Goal: Task Accomplishment & Management: Use online tool/utility

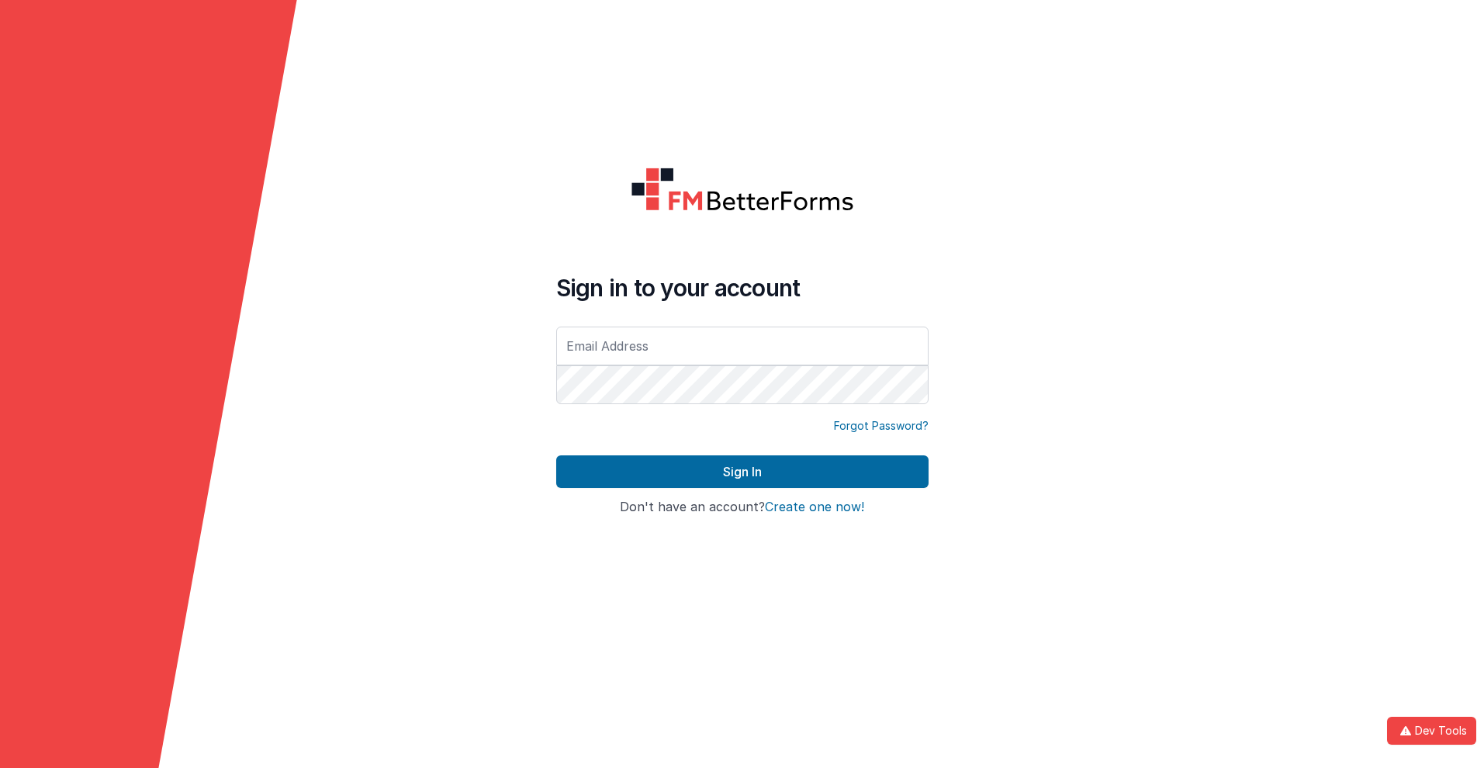
click at [742, 345] on input "text" at bounding box center [742, 346] width 372 height 39
type input "[PERSON_NAME][EMAIL_ADDRESS][DOMAIN_NAME]"
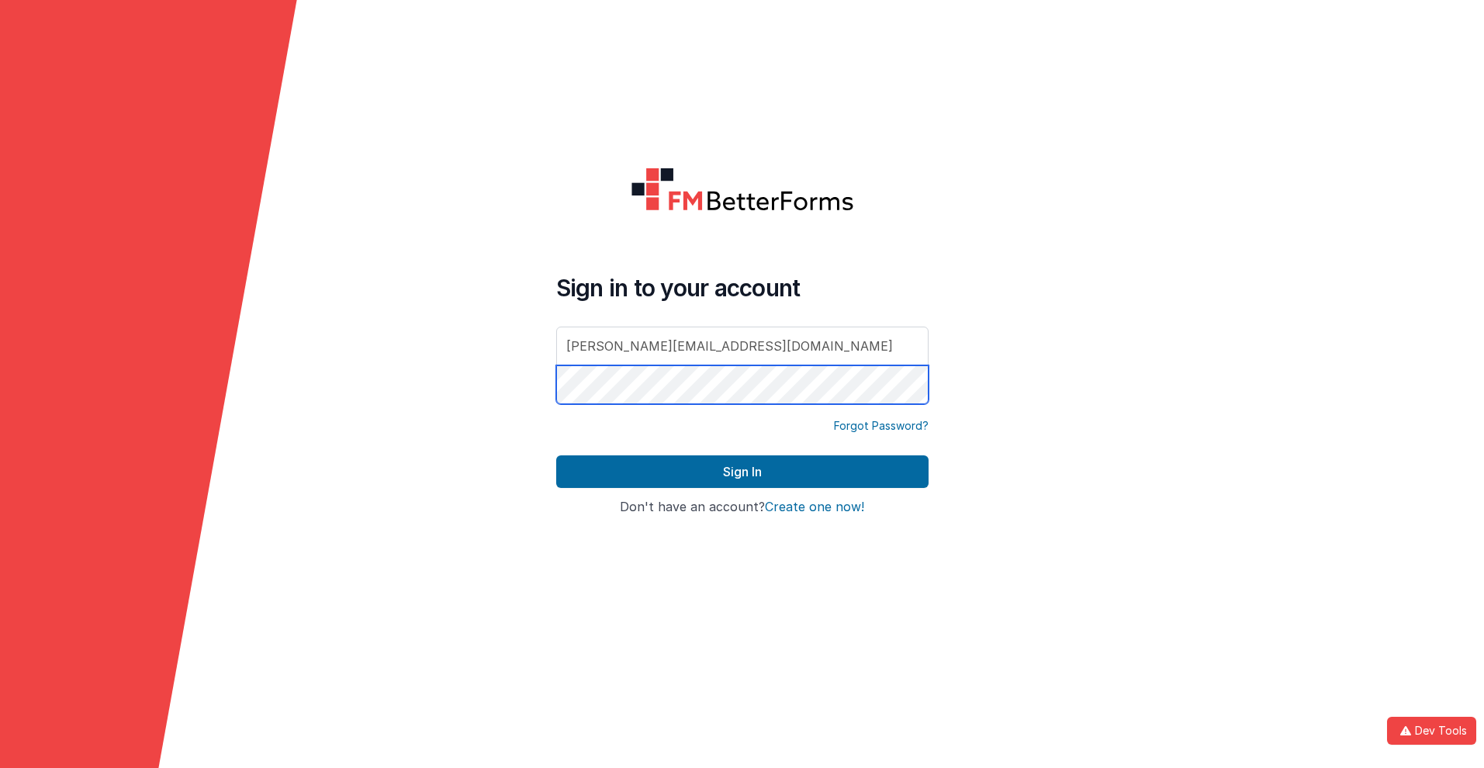
click at [556, 455] on button "Sign In" at bounding box center [742, 471] width 372 height 33
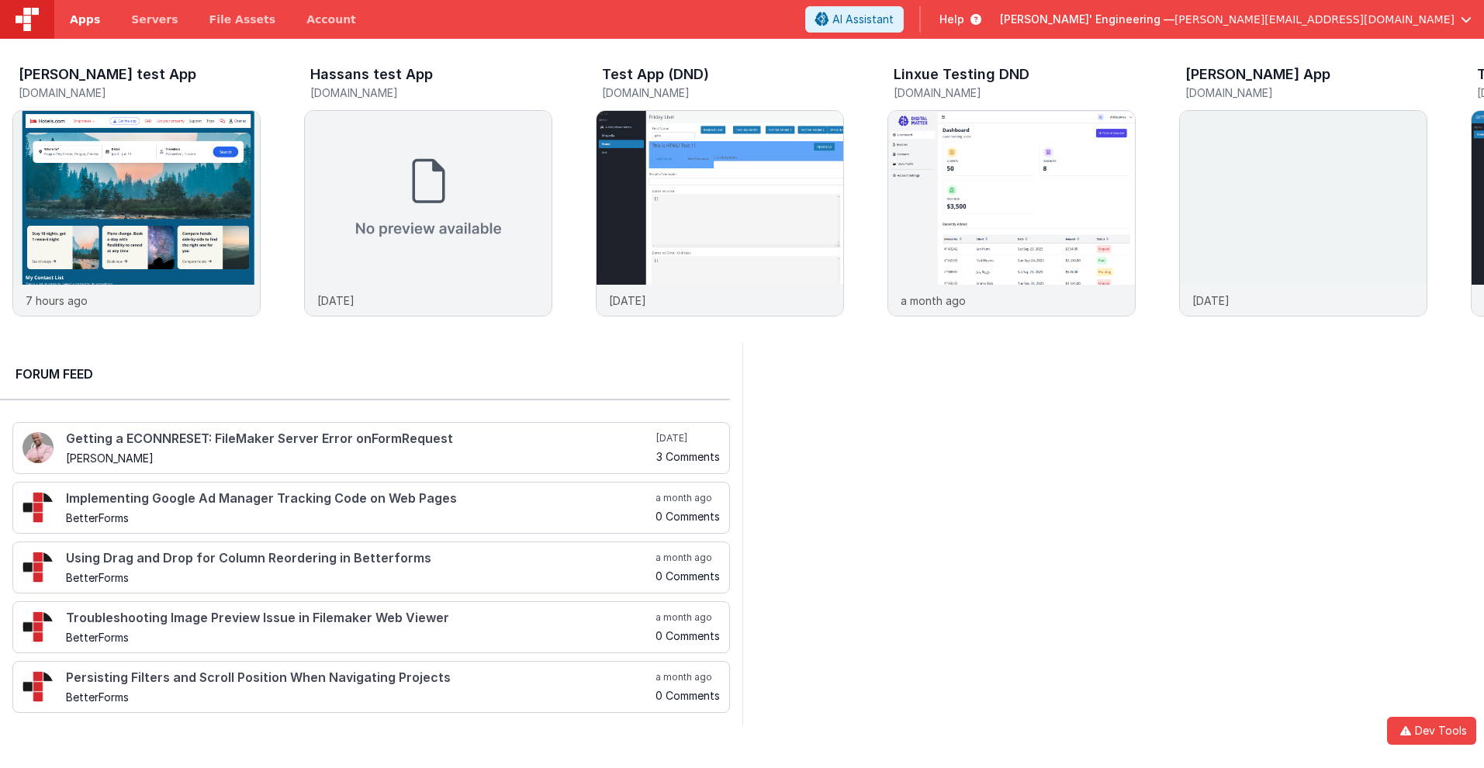
click at [85, 19] on span "Apps" at bounding box center [85, 20] width 30 height 16
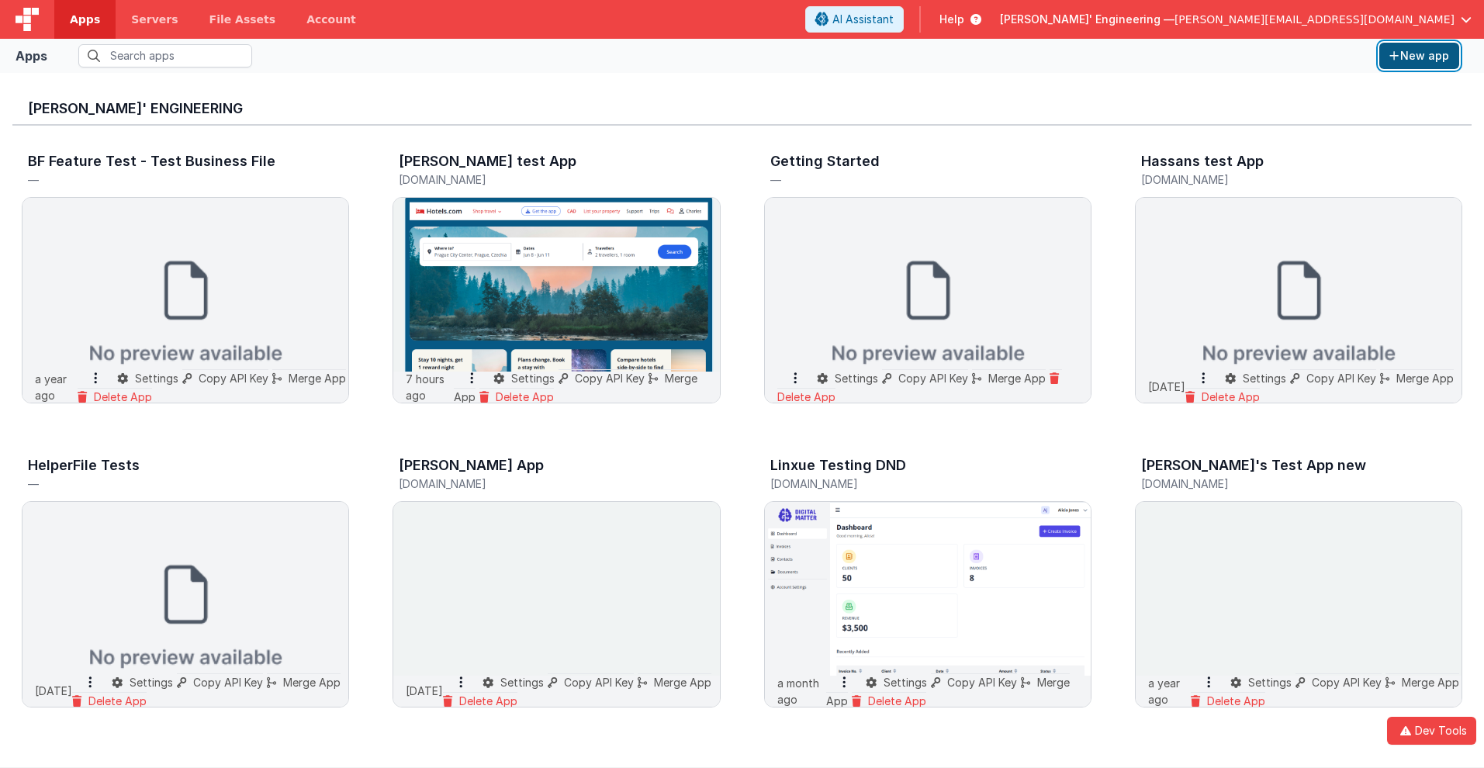
click at [1419, 56] on button "New app" at bounding box center [1419, 56] width 80 height 26
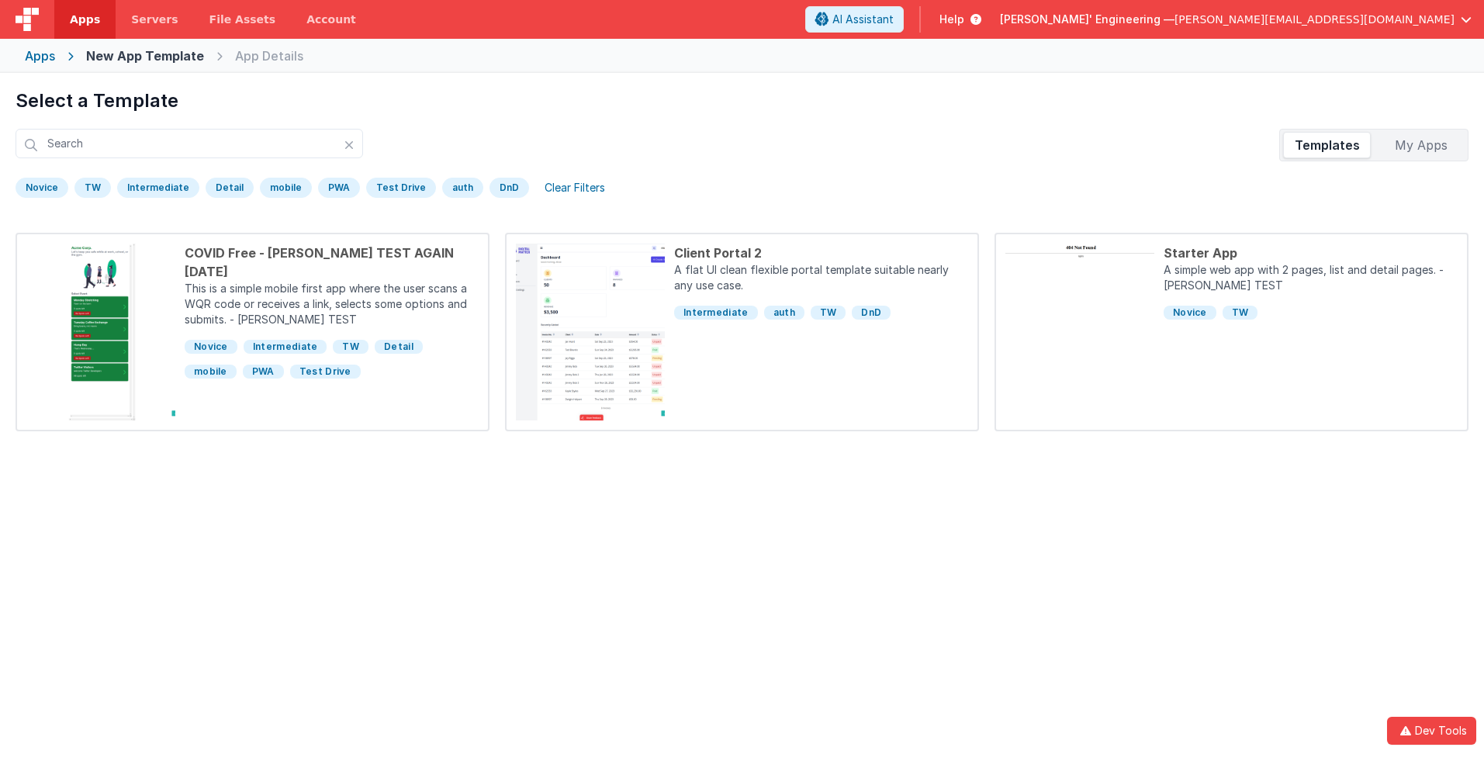
scroll to position [73, 0]
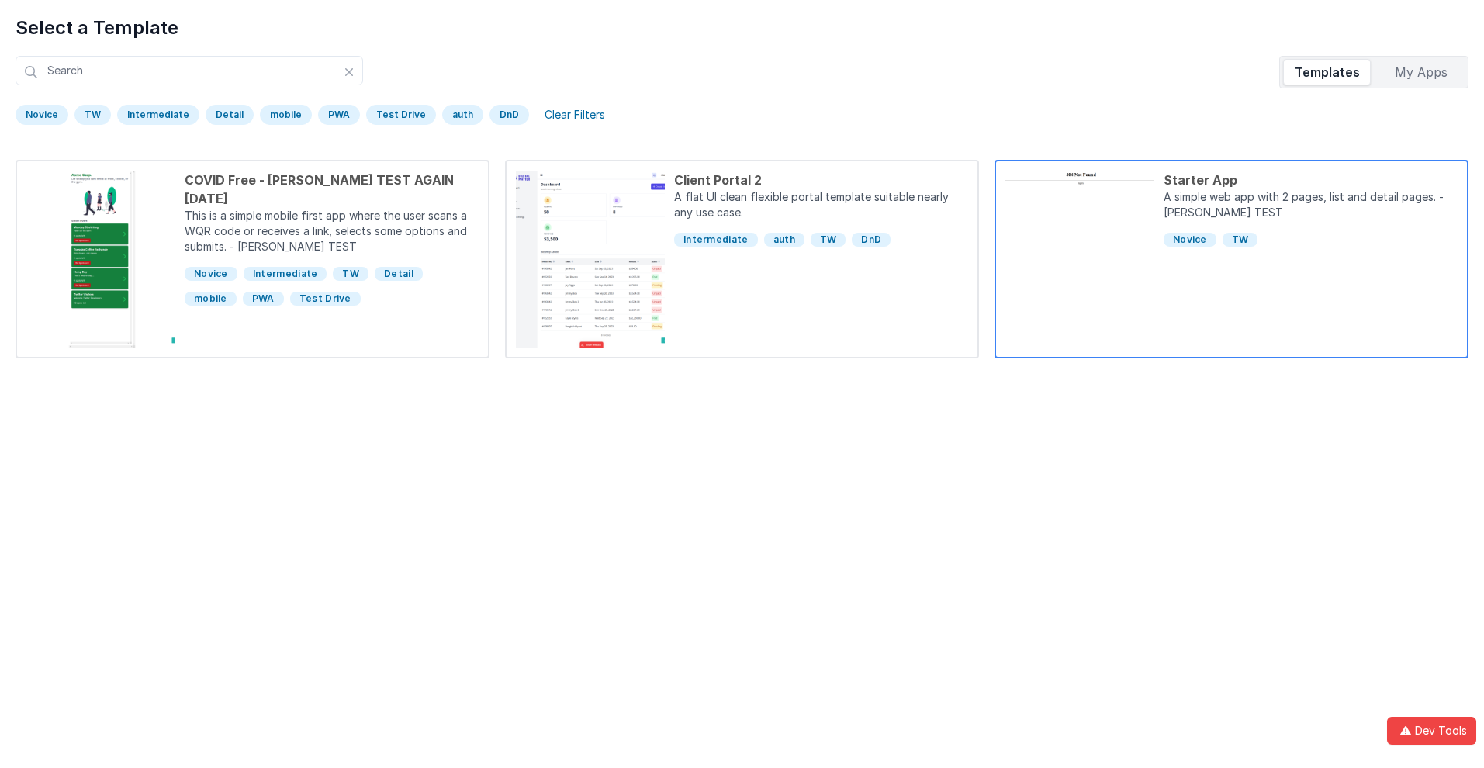
click at [1310, 180] on div "Starter App" at bounding box center [1311, 180] width 294 height 19
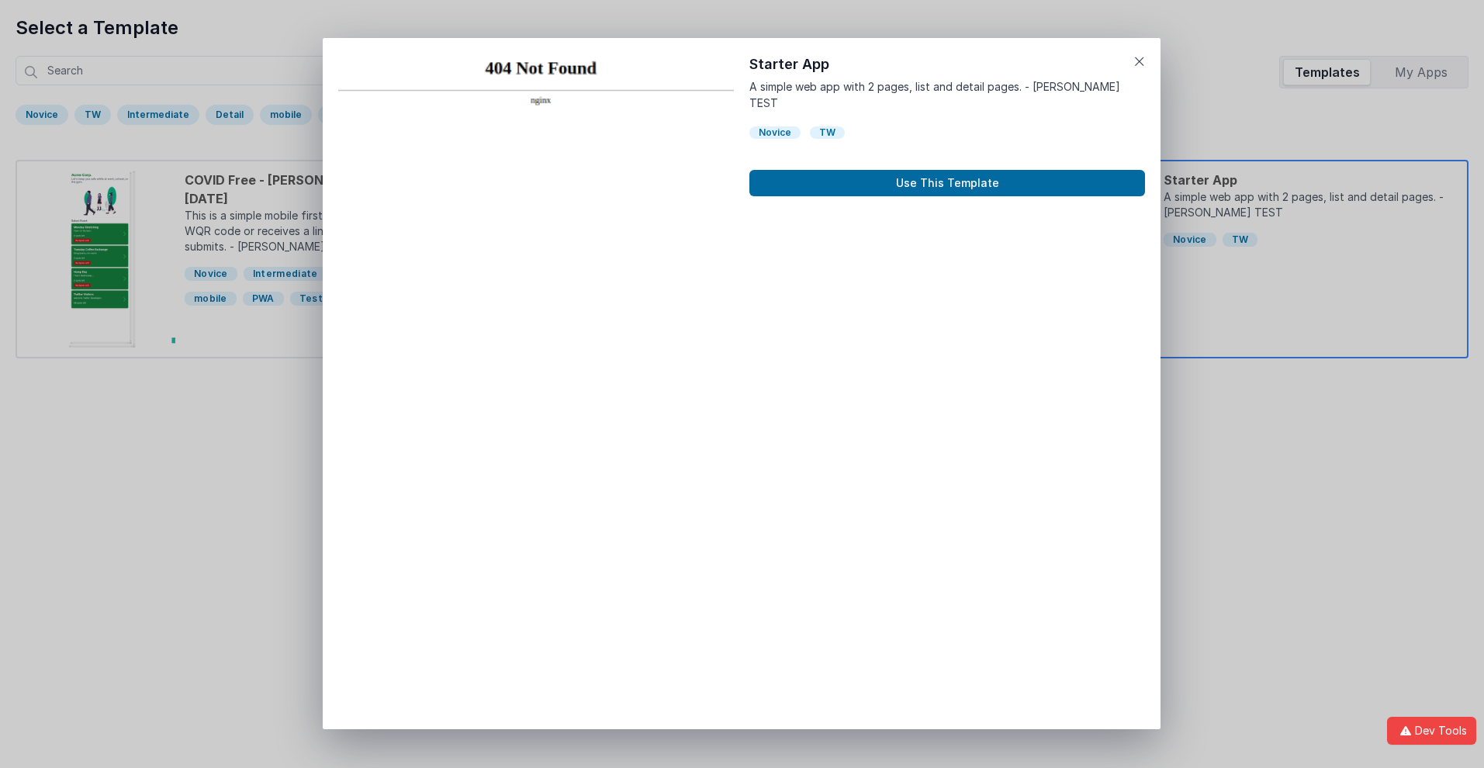
scroll to position [12, 0]
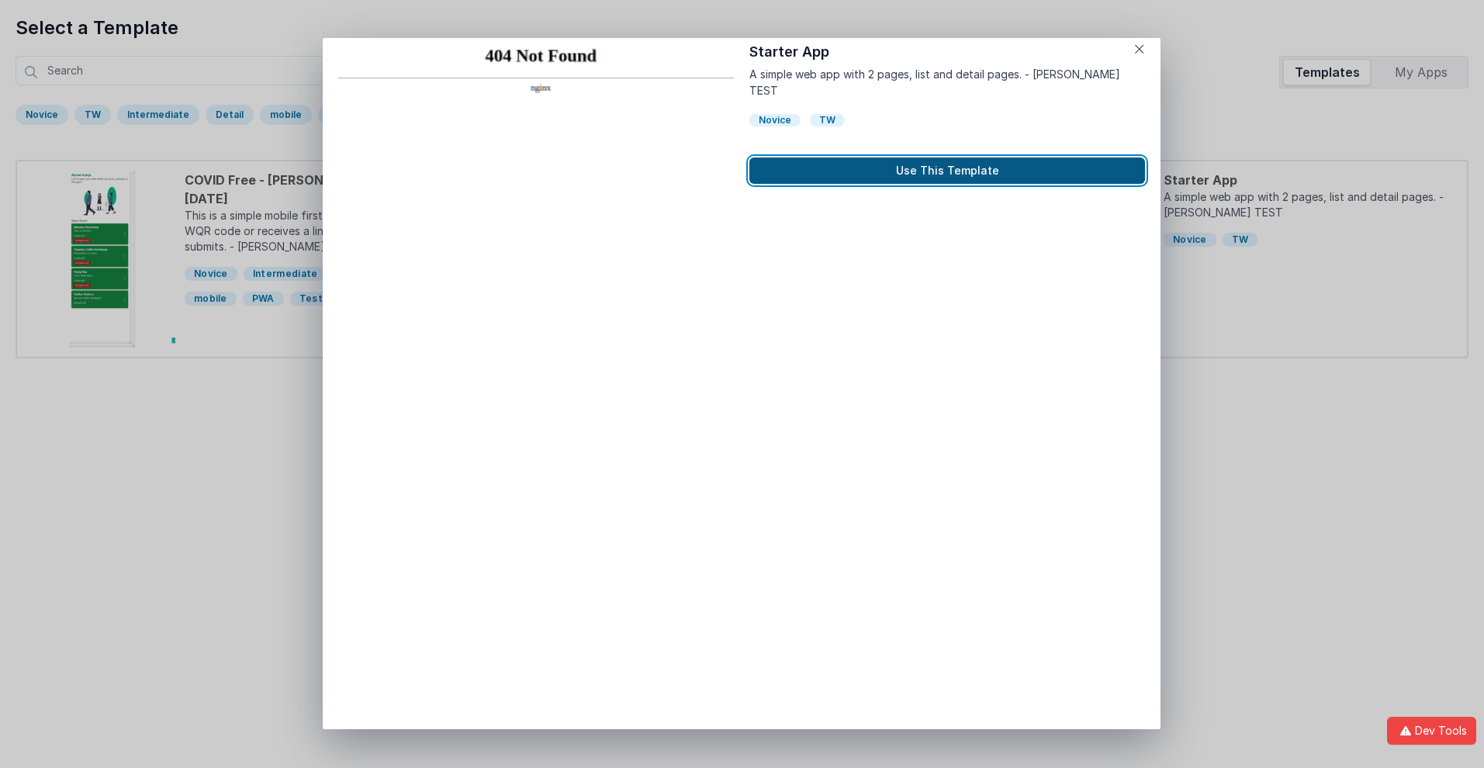
click at [947, 158] on button "Use This Template" at bounding box center [947, 171] width 396 height 26
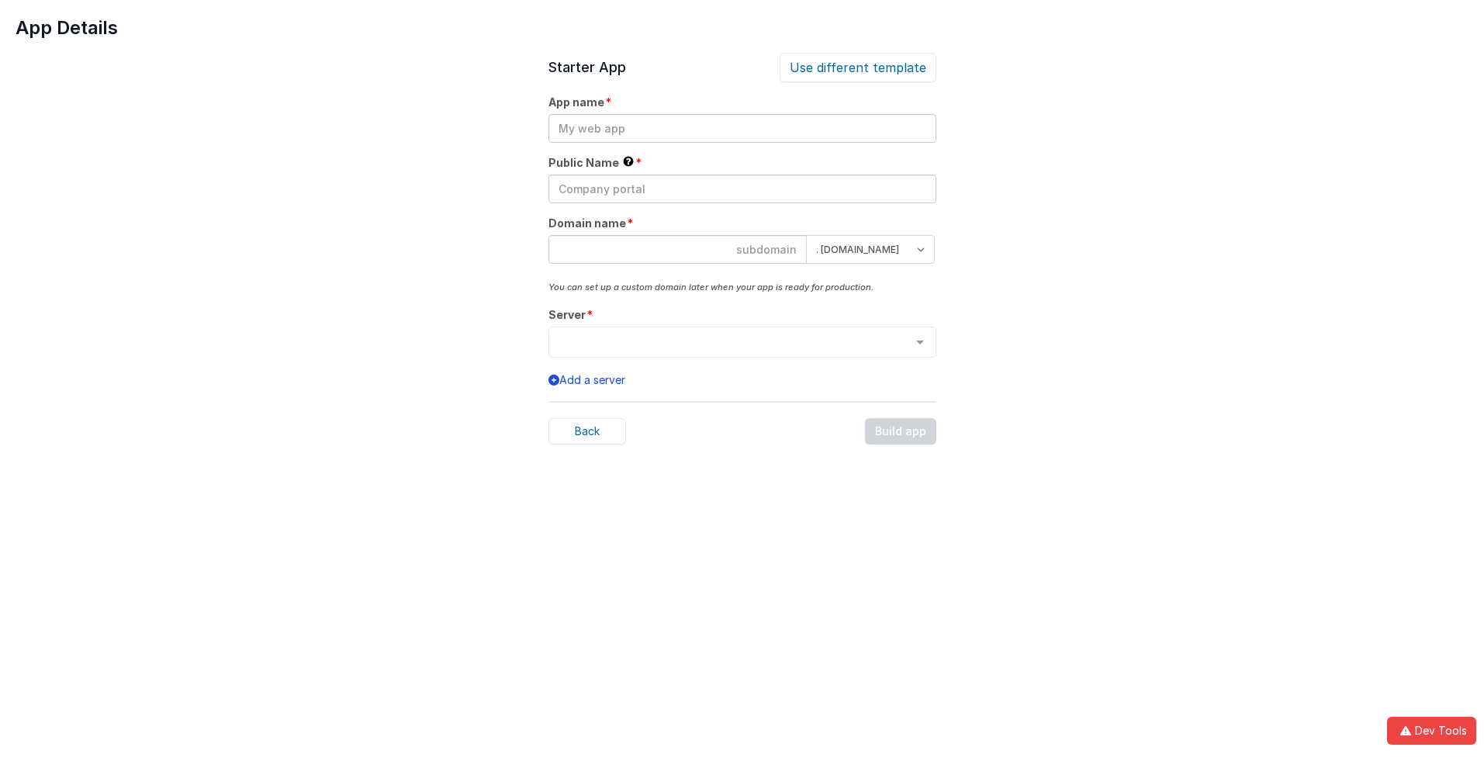
scroll to position [0, 0]
click at [742, 128] on input "text" at bounding box center [743, 128] width 388 height 29
type input "testapp131"
click at [742, 189] on input "text" at bounding box center [743, 189] width 388 height 29
type input "Test"
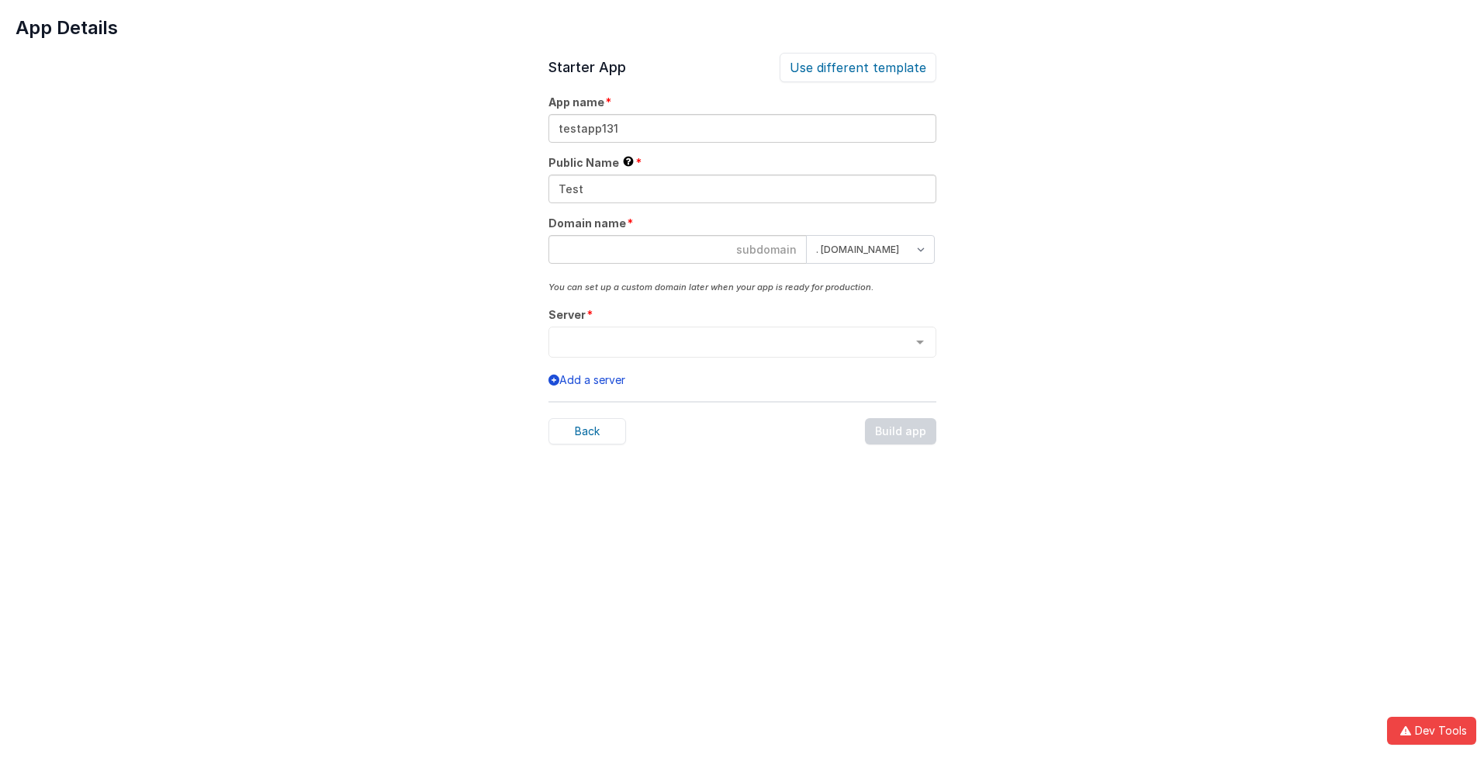
click at [677, 249] on input at bounding box center [678, 249] width 258 height 29
type input "testapp131"
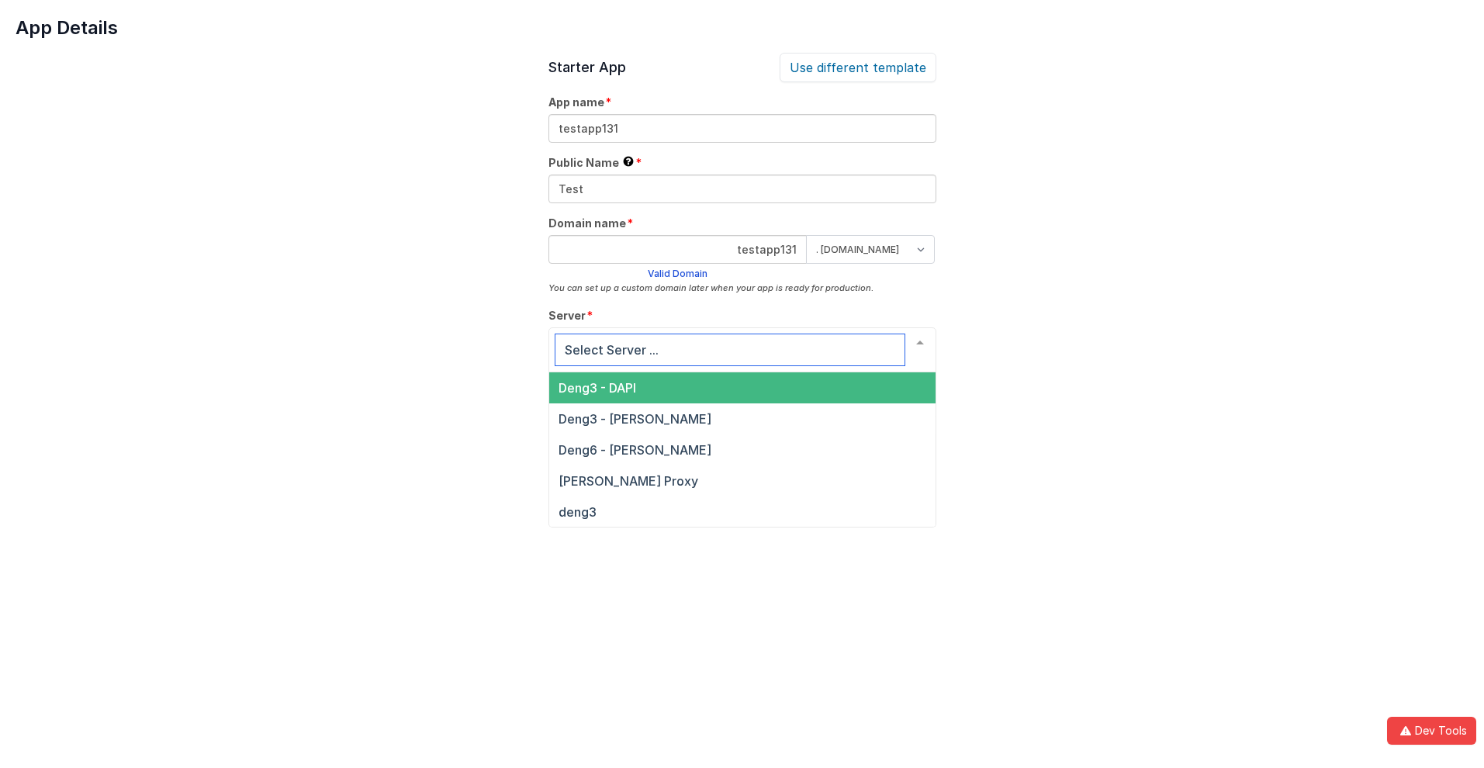
scroll to position [53, 0]
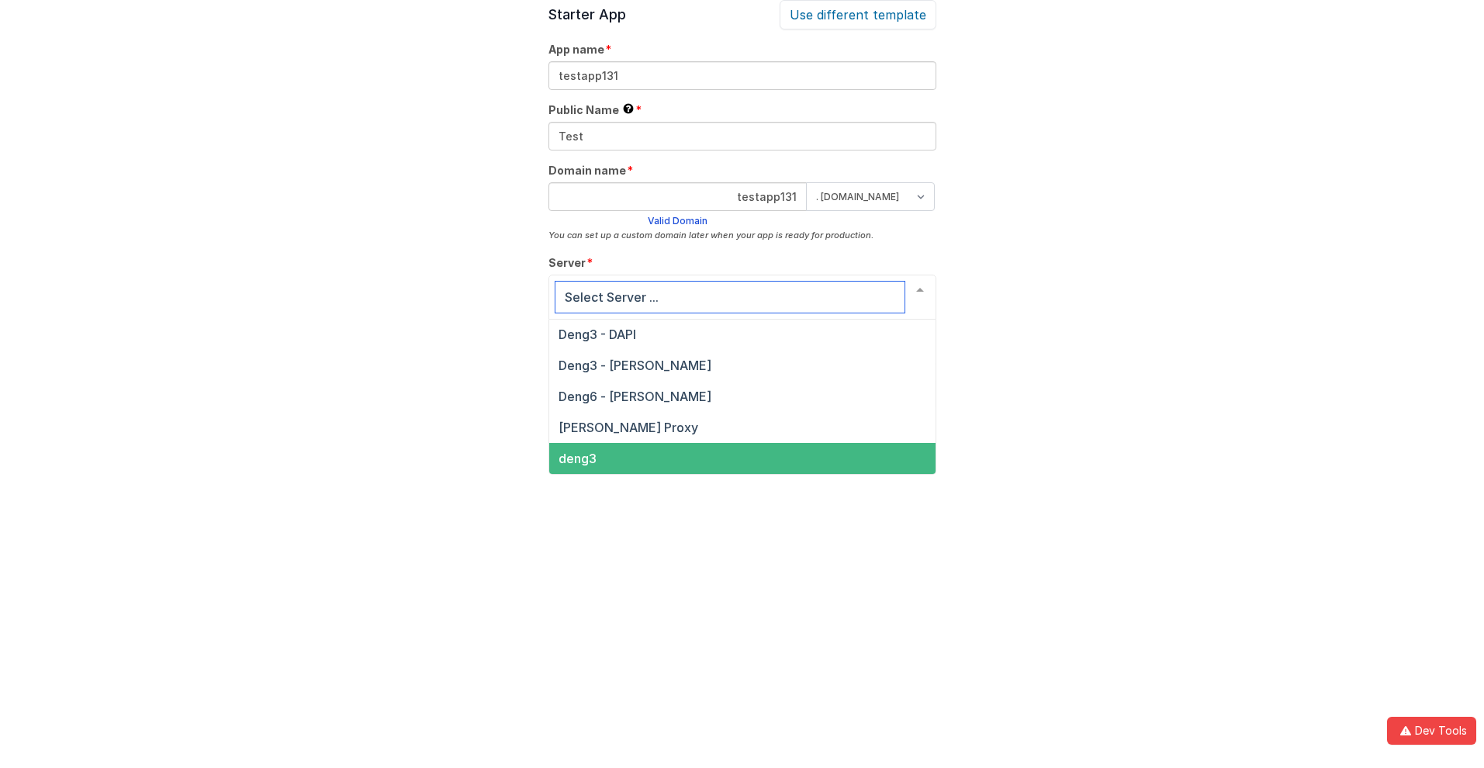
click at [576, 459] on span "deng3" at bounding box center [578, 459] width 38 height 16
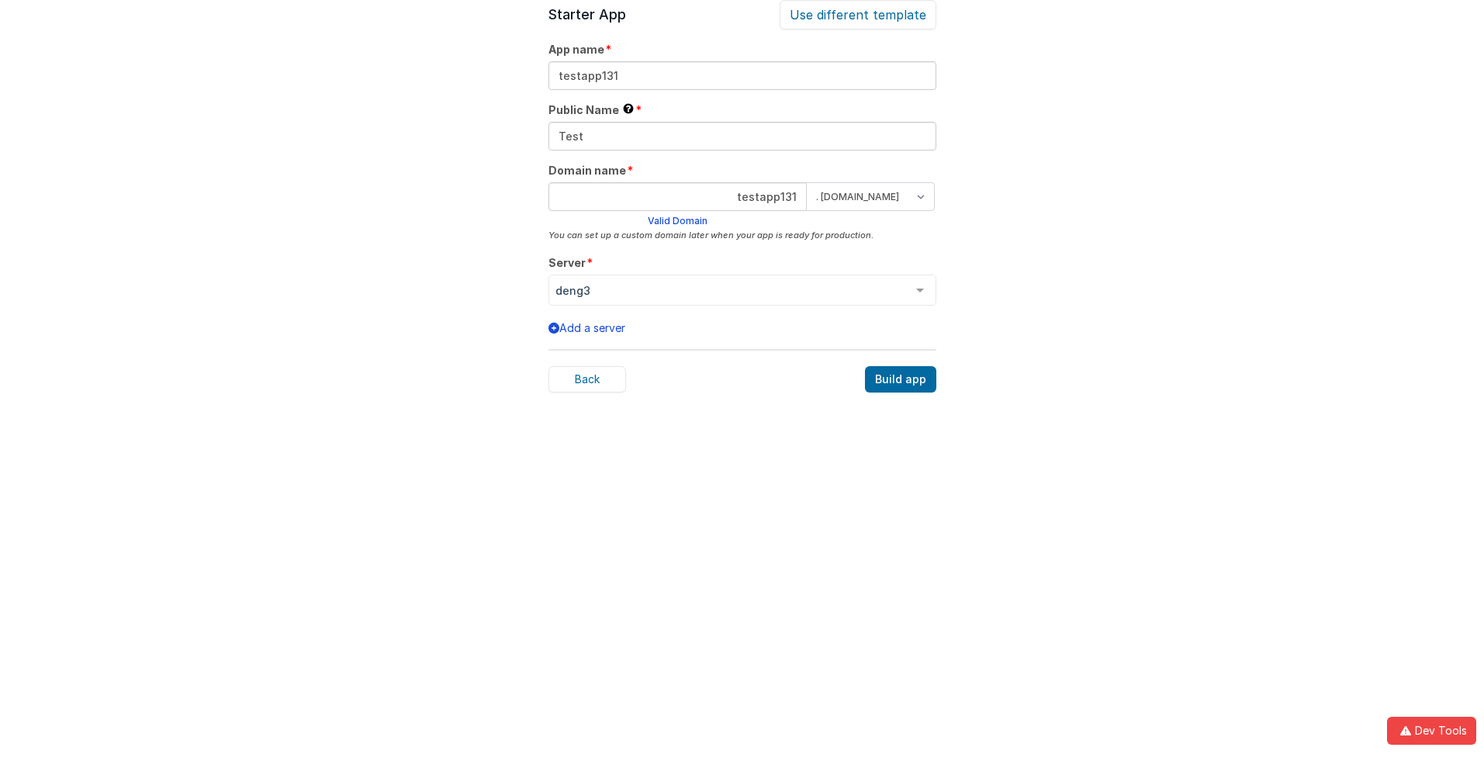
scroll to position [48, 0]
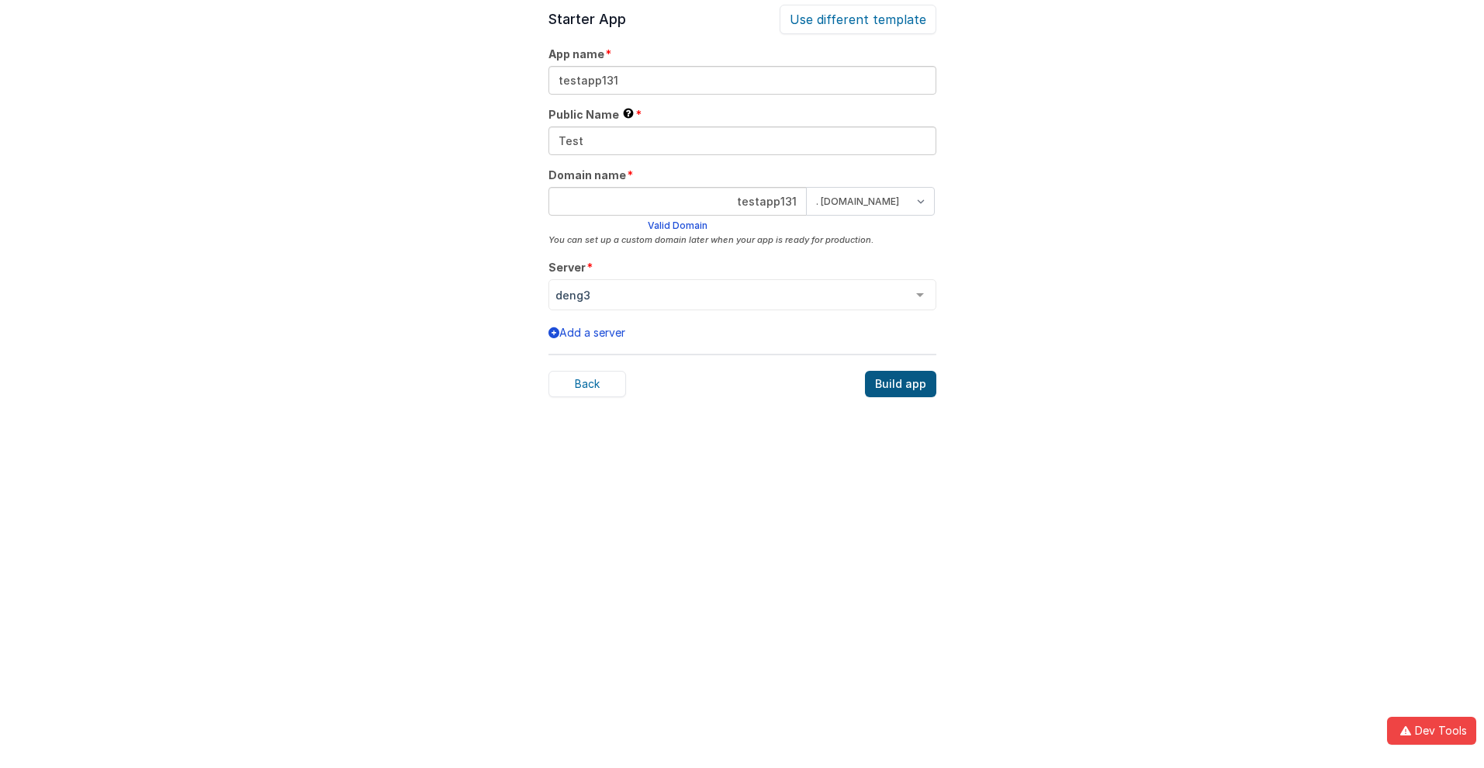
click at [902, 384] on div "Build app" at bounding box center [900, 384] width 71 height 26
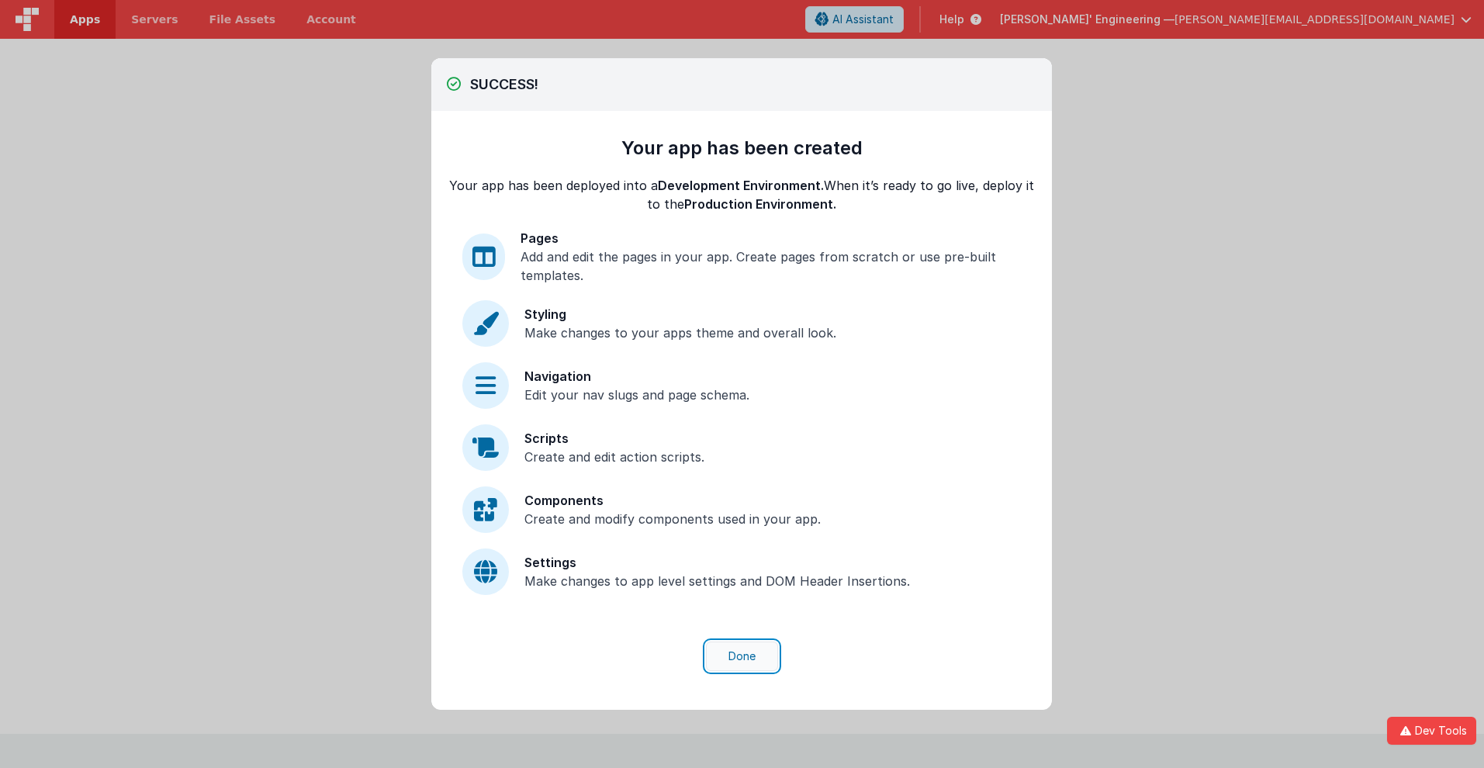
click at [742, 656] on button "Done" at bounding box center [742, 656] width 72 height 29
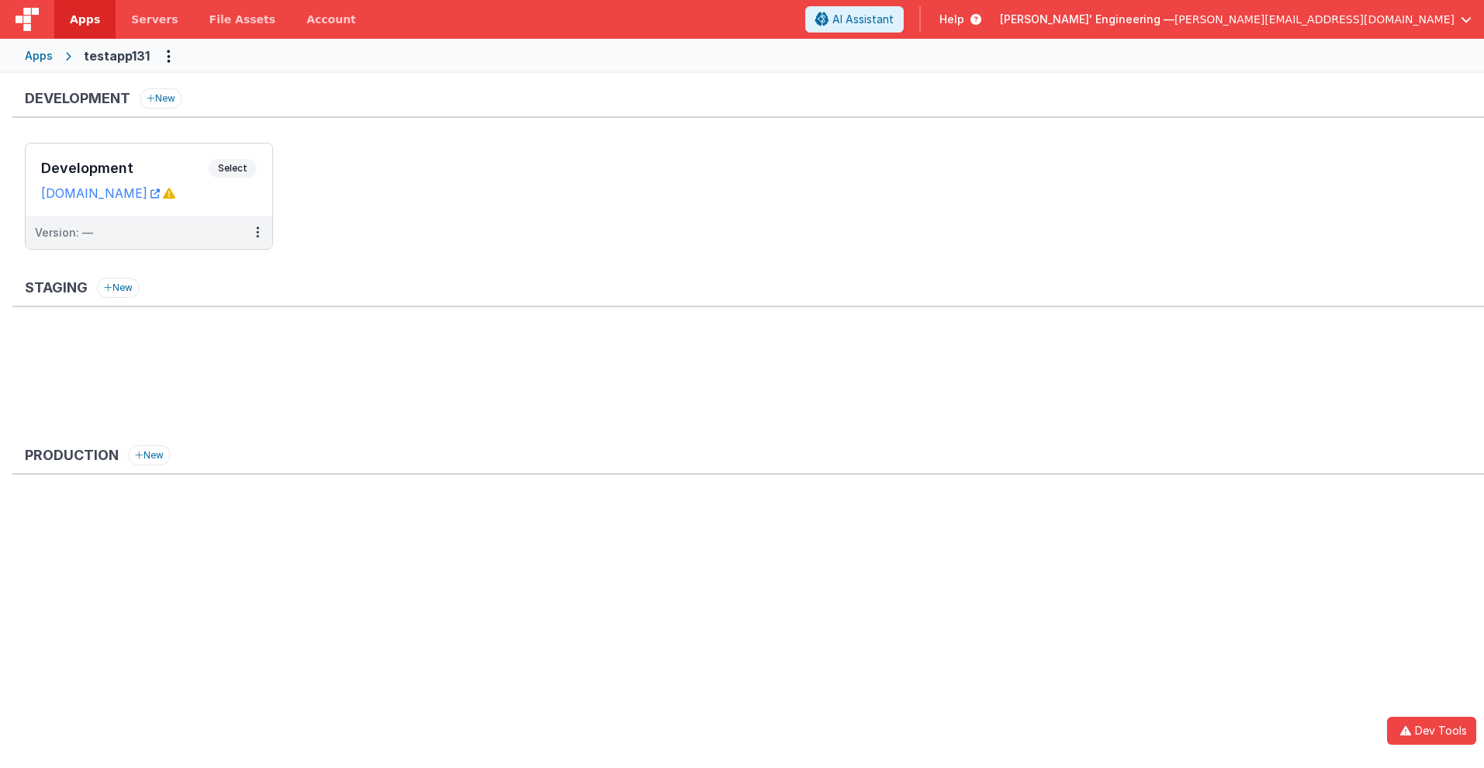
click at [85, 19] on span "Apps" at bounding box center [85, 20] width 30 height 16
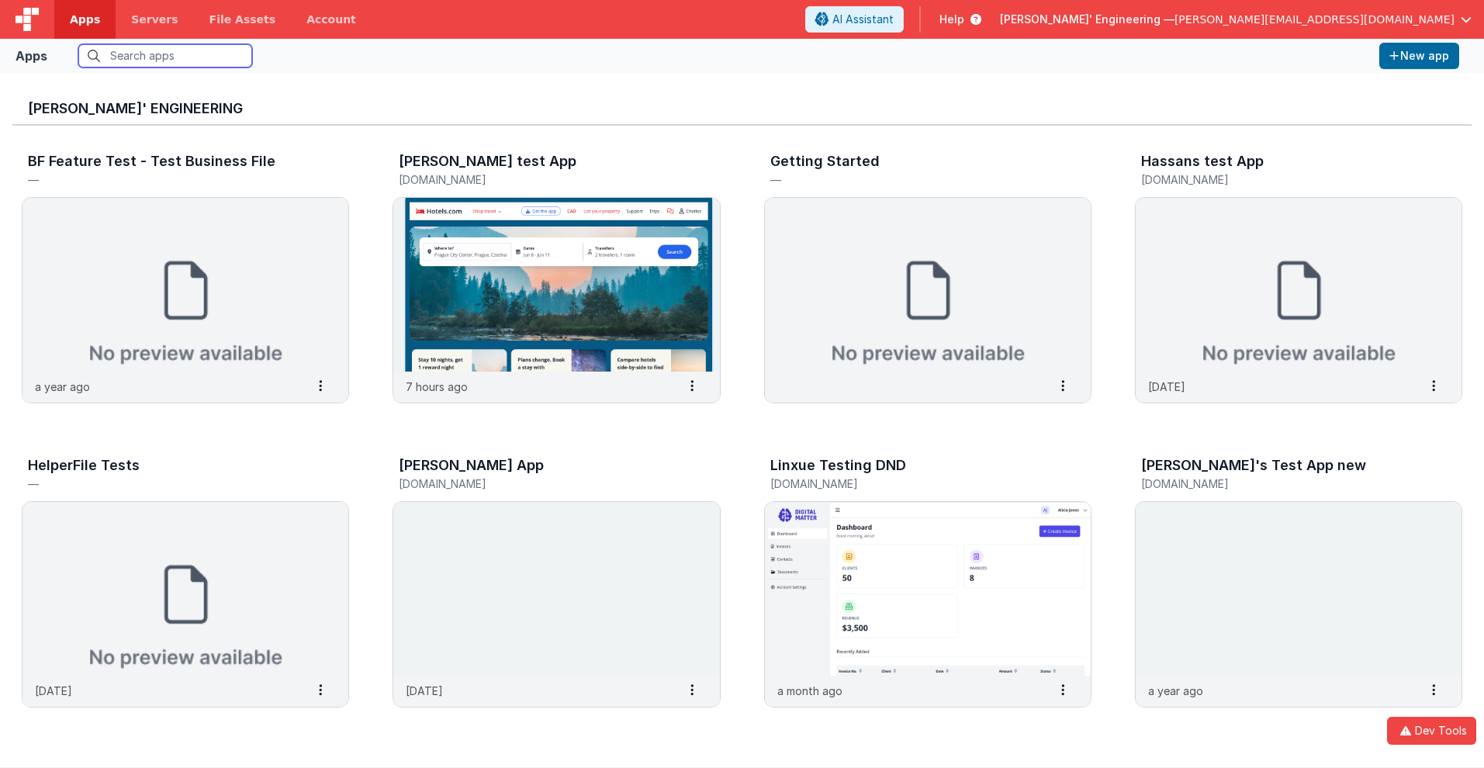
click at [165, 56] on input "text" at bounding box center [165, 55] width 174 height 23
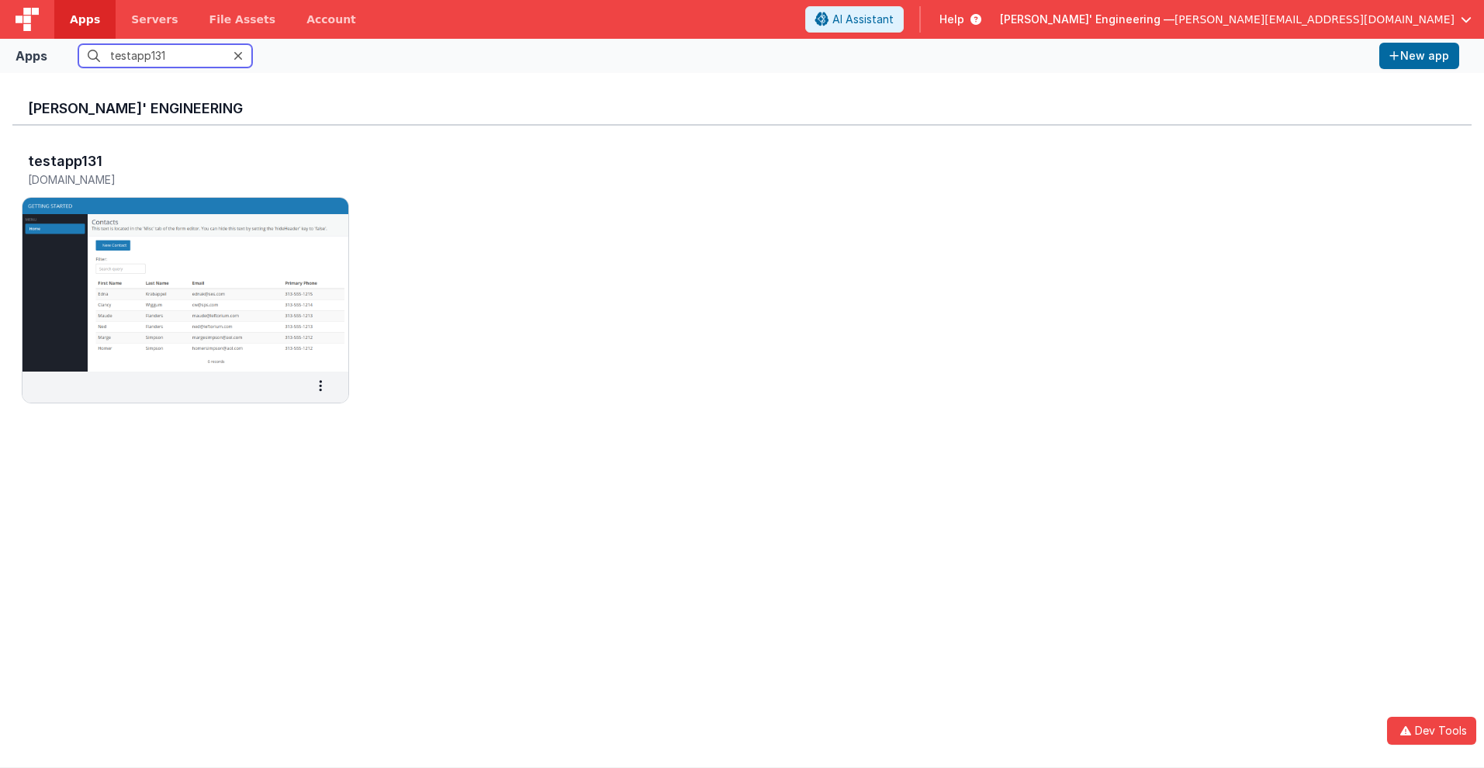
scroll to position [12, 0]
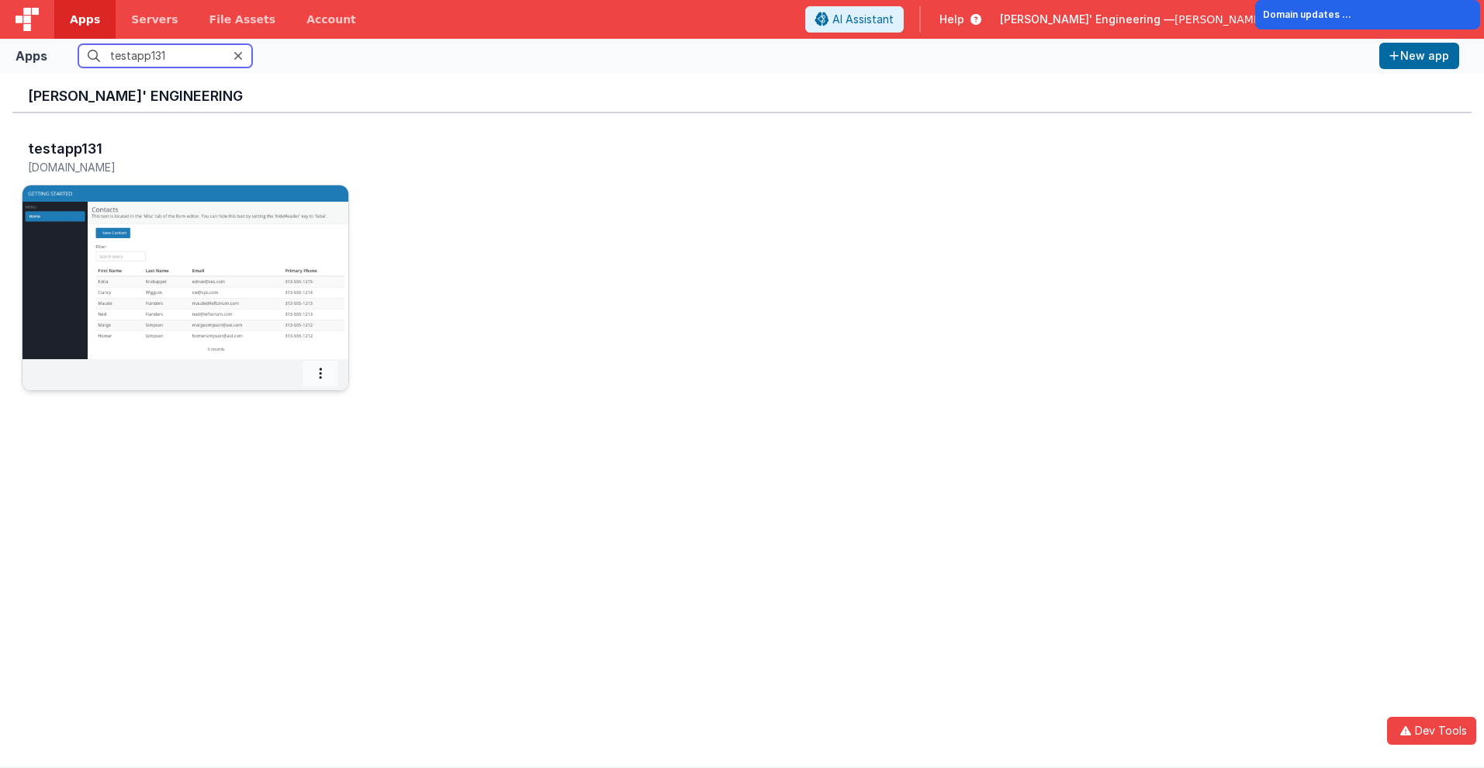
type input "testapp131"
click at [320, 373] on icon at bounding box center [320, 373] width 3 height 1
click at [279, 400] on span "Settings" at bounding box center [280, 400] width 43 height 13
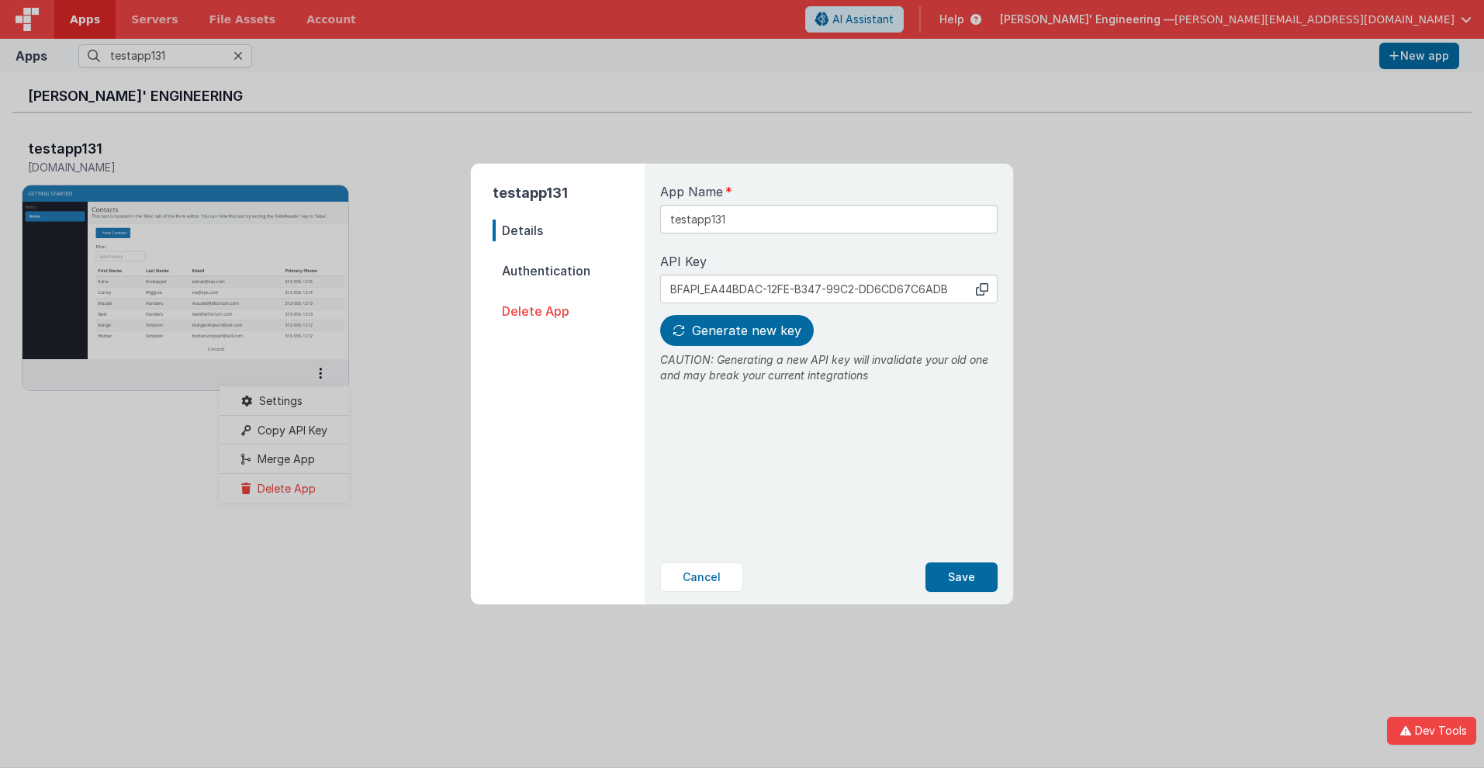
click at [569, 230] on span "Details" at bounding box center [569, 231] width 152 height 22
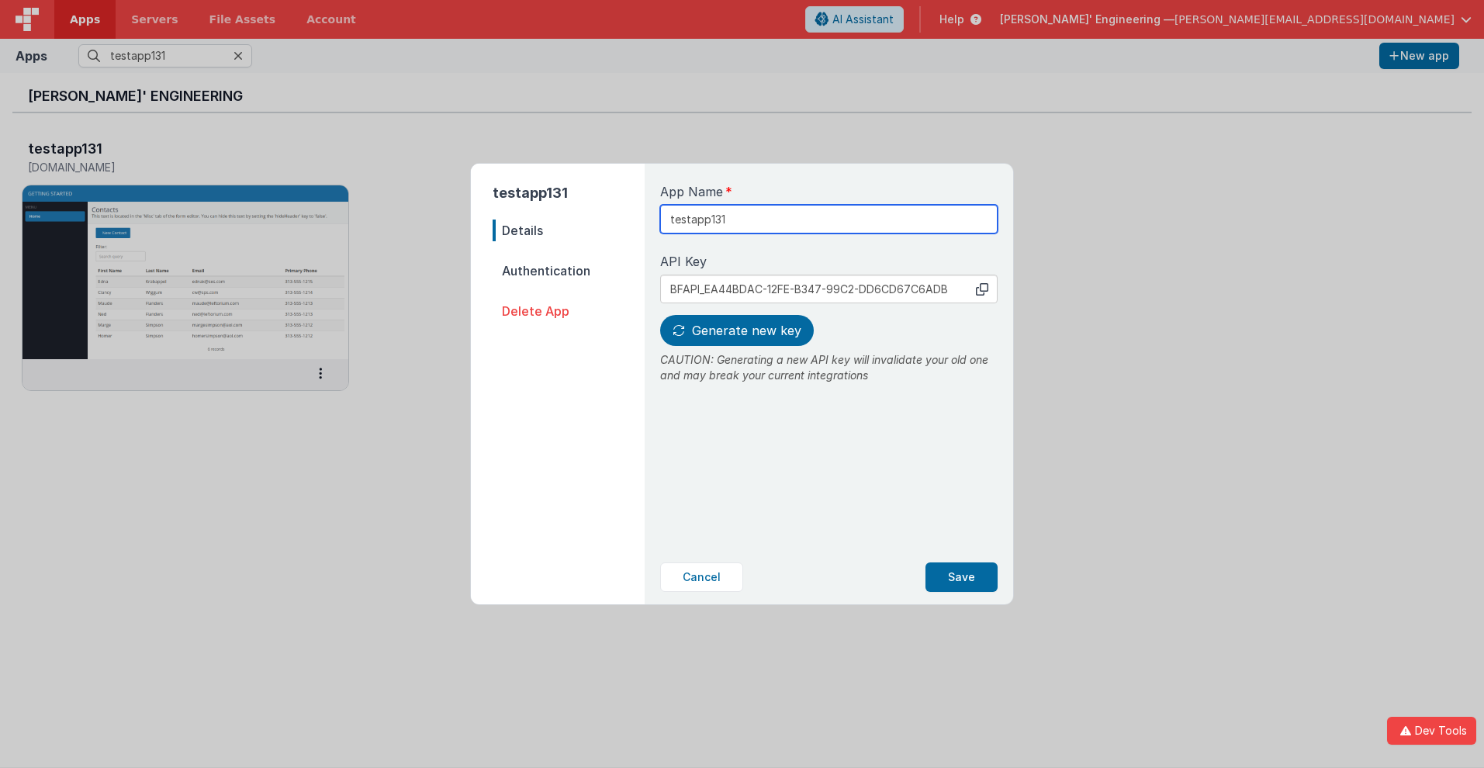
click at [777, 213] on input "testapp131" at bounding box center [829, 219] width 338 height 29
click at [982, 289] on icon at bounding box center [982, 289] width 12 height 12
click at [735, 331] on span "Generate new key" at bounding box center [746, 331] width 109 height 16
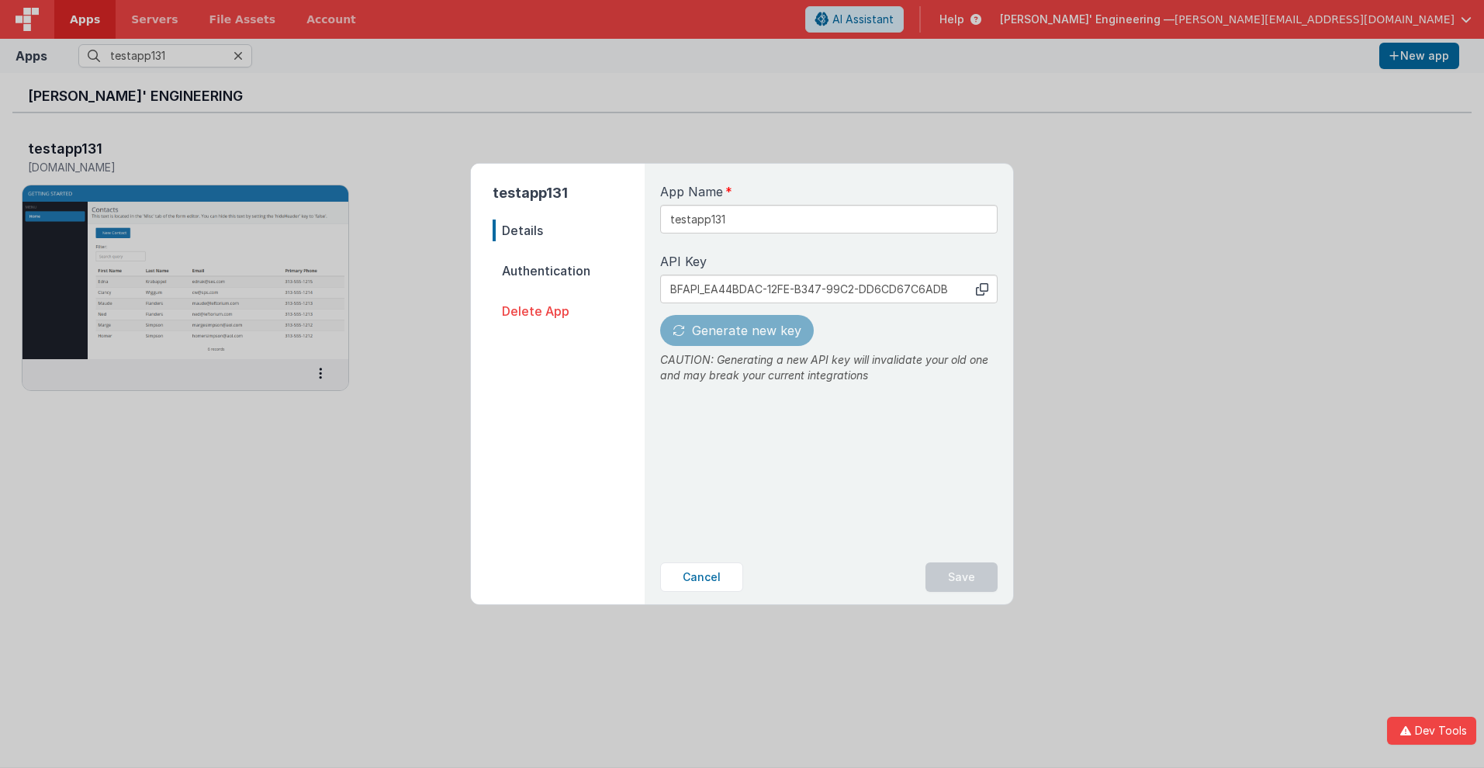
type input "BFAPI_6502091D-14EB-1C42-A540-2E7FCC631341"
click at [962, 577] on button "Save" at bounding box center [962, 577] width 72 height 29
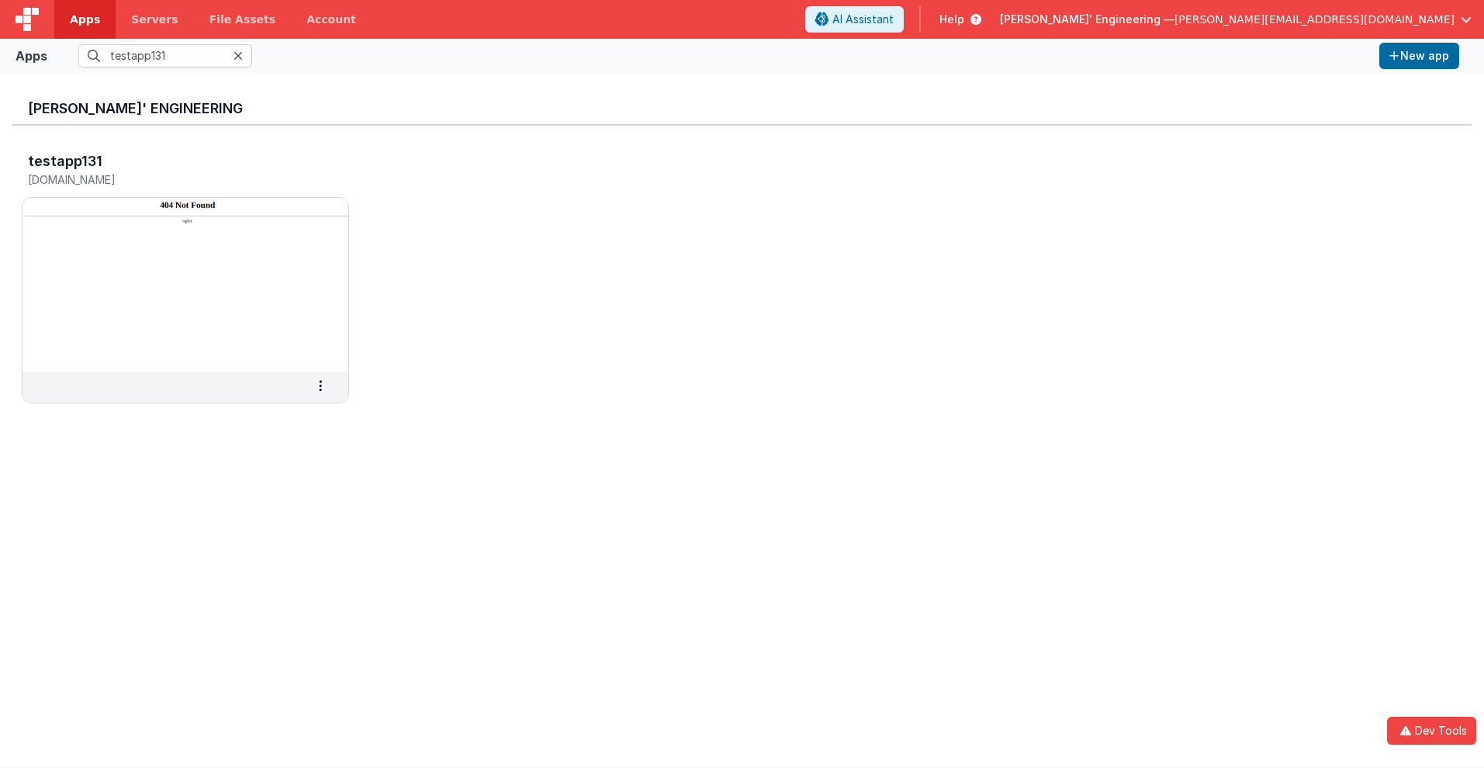
scroll to position [0, 0]
click at [64, 161] on h3 "testapp131" at bounding box center [65, 162] width 74 height 16
click at [85, 19] on span "Apps" at bounding box center [85, 20] width 30 height 16
click at [165, 56] on input "text" at bounding box center [165, 55] width 174 height 23
type input "testapp131"
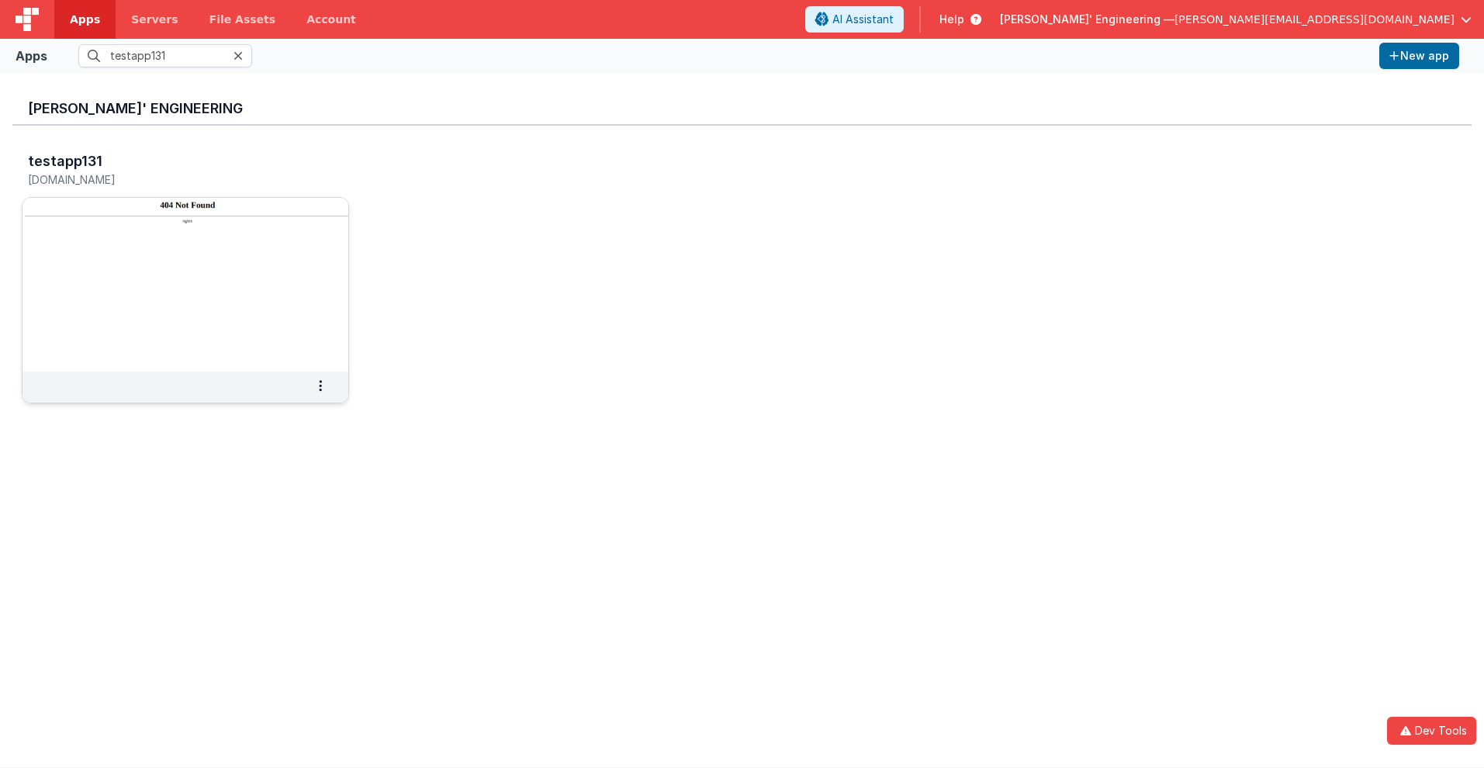
click at [144, 212] on img at bounding box center [186, 285] width 326 height 174
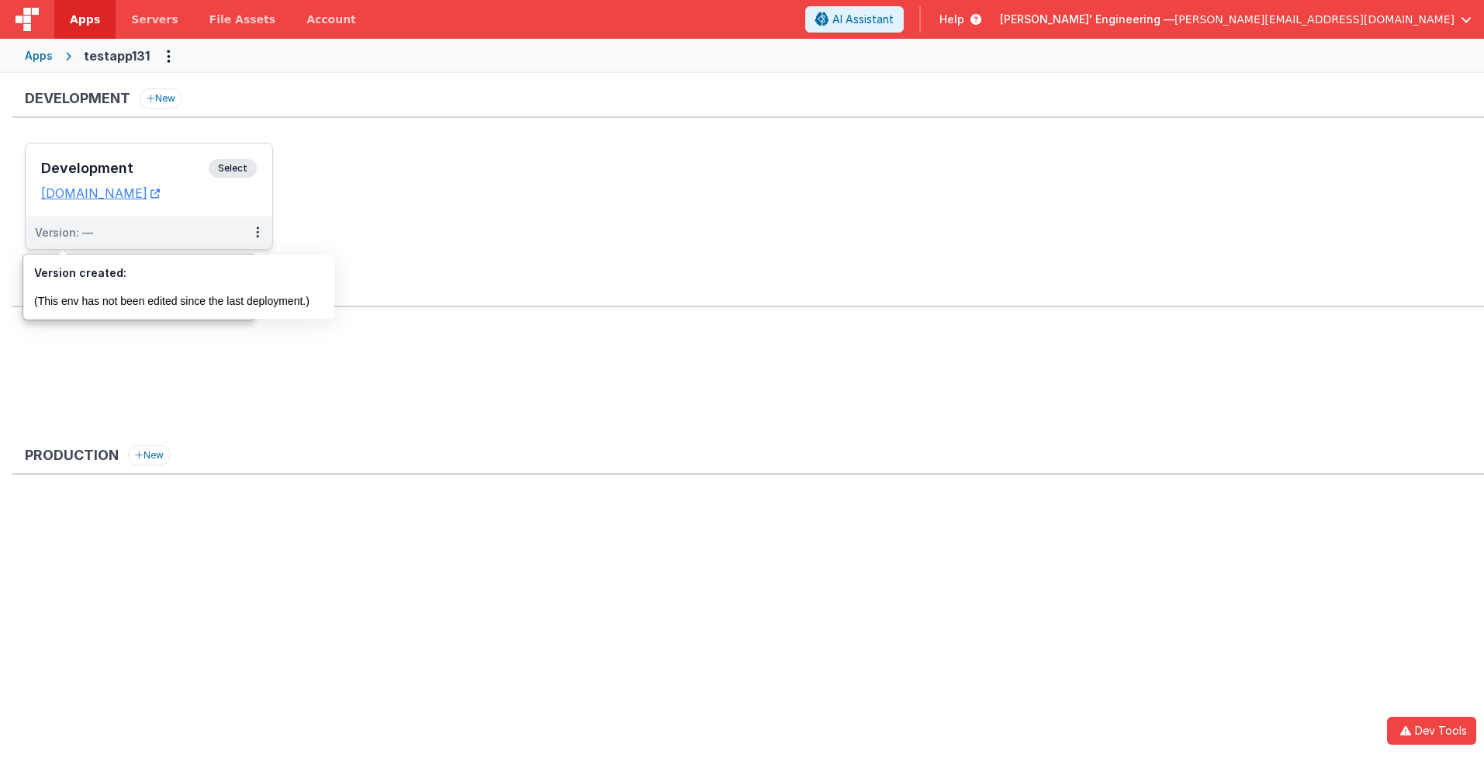
click at [63, 233] on div "Version: —" at bounding box center [64, 233] width 58 height 16
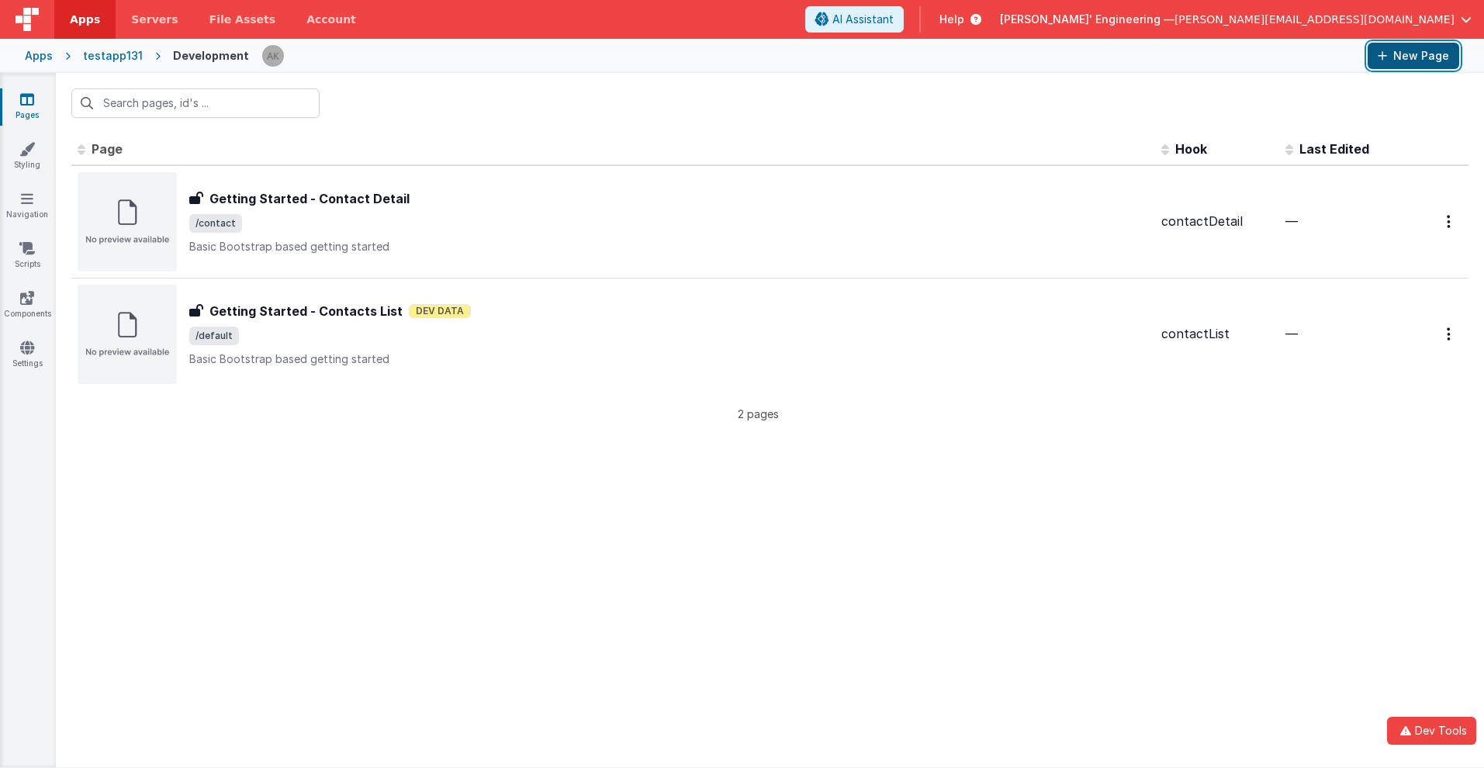
click at [1414, 56] on button "New Page" at bounding box center [1414, 56] width 92 height 26
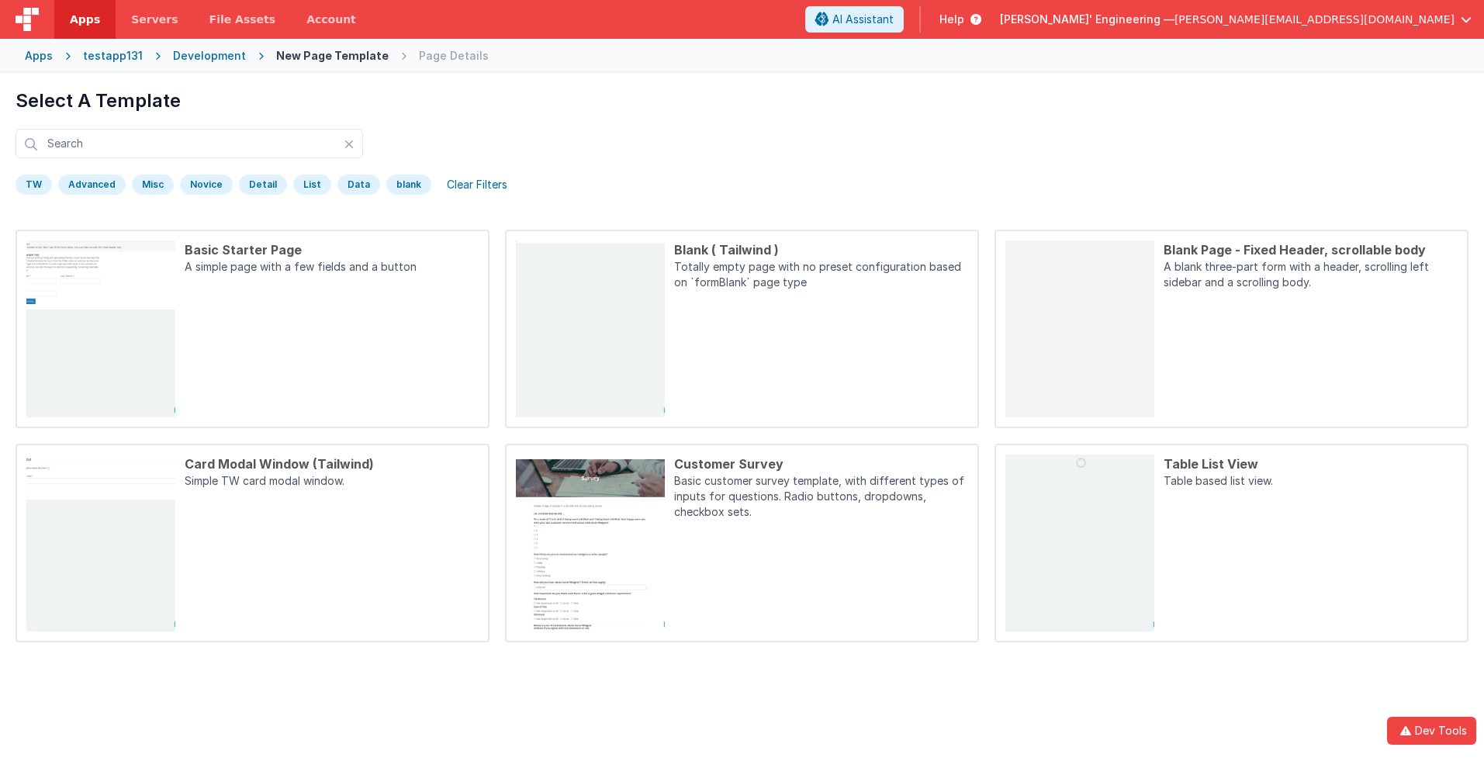
scroll to position [73, 0]
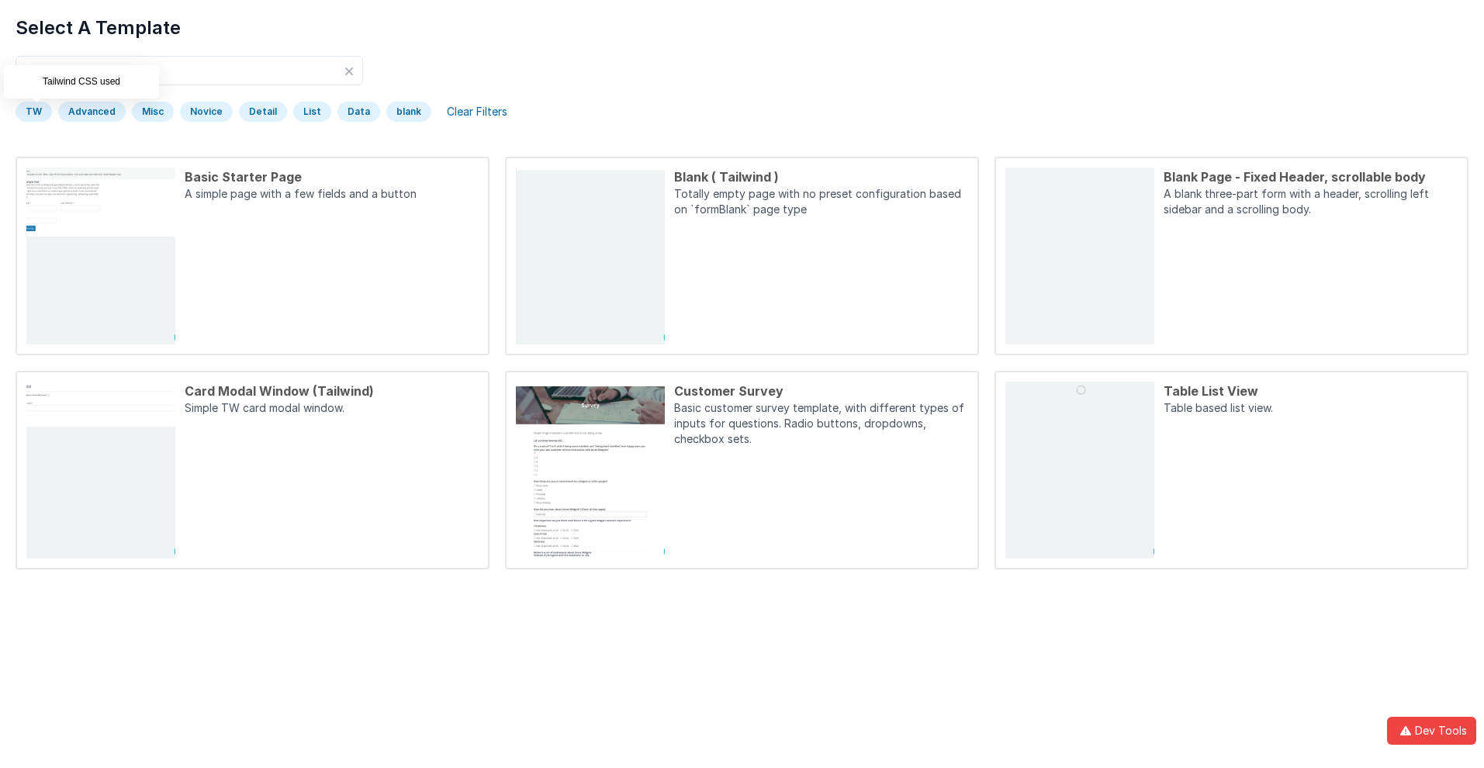
click at [33, 112] on div "TW" at bounding box center [34, 112] width 36 height 20
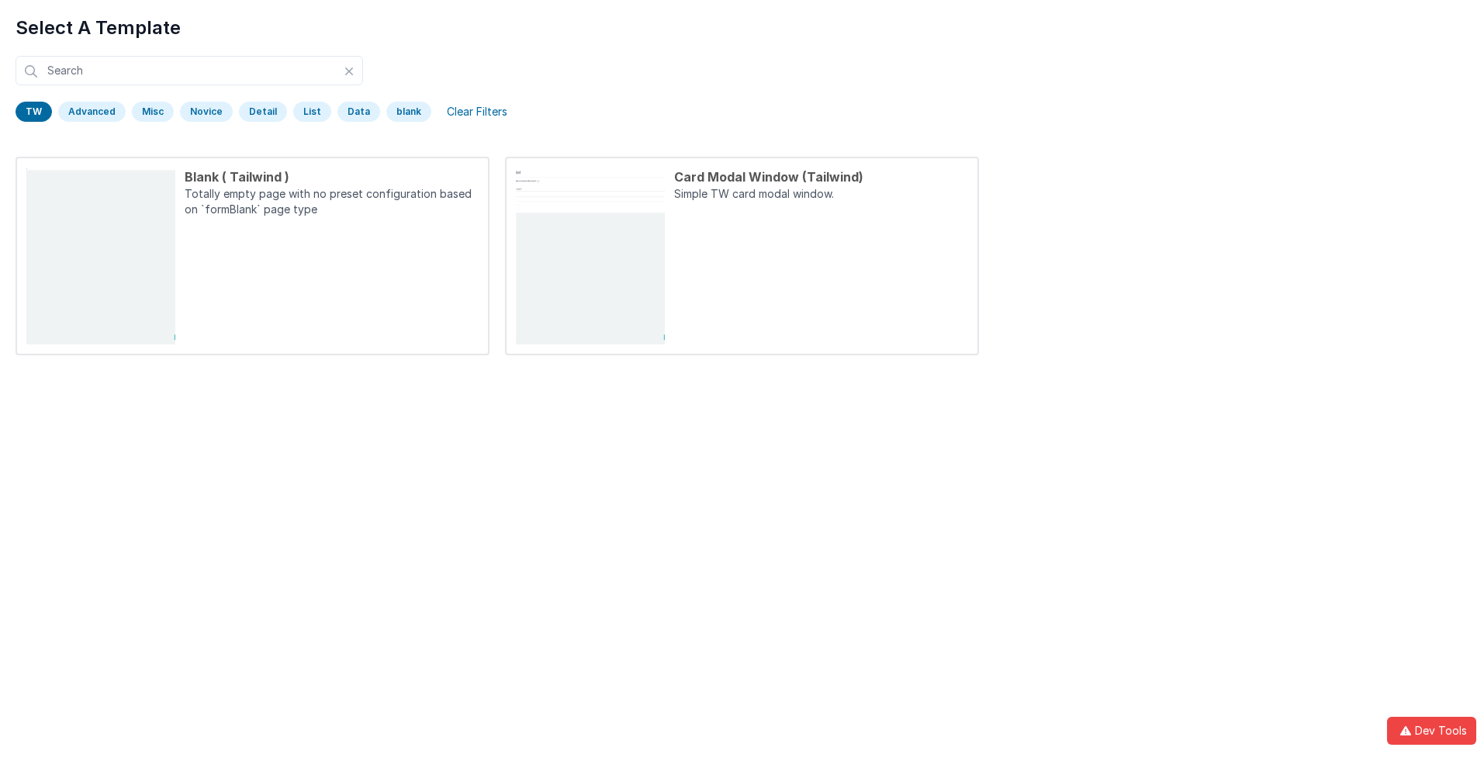
click at [33, 112] on div "TW" at bounding box center [34, 112] width 36 height 20
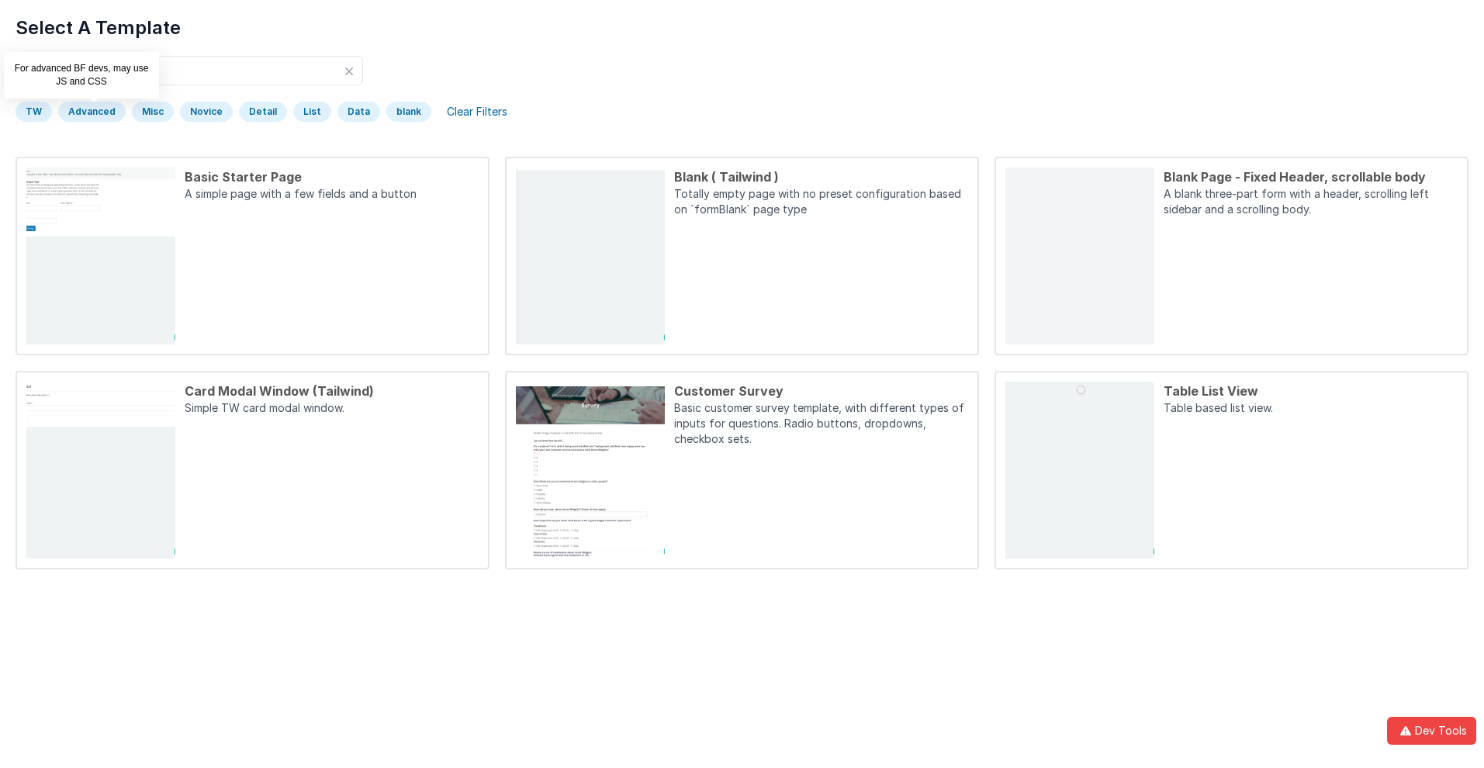
click at [90, 112] on div "Advanced" at bounding box center [92, 112] width 68 height 20
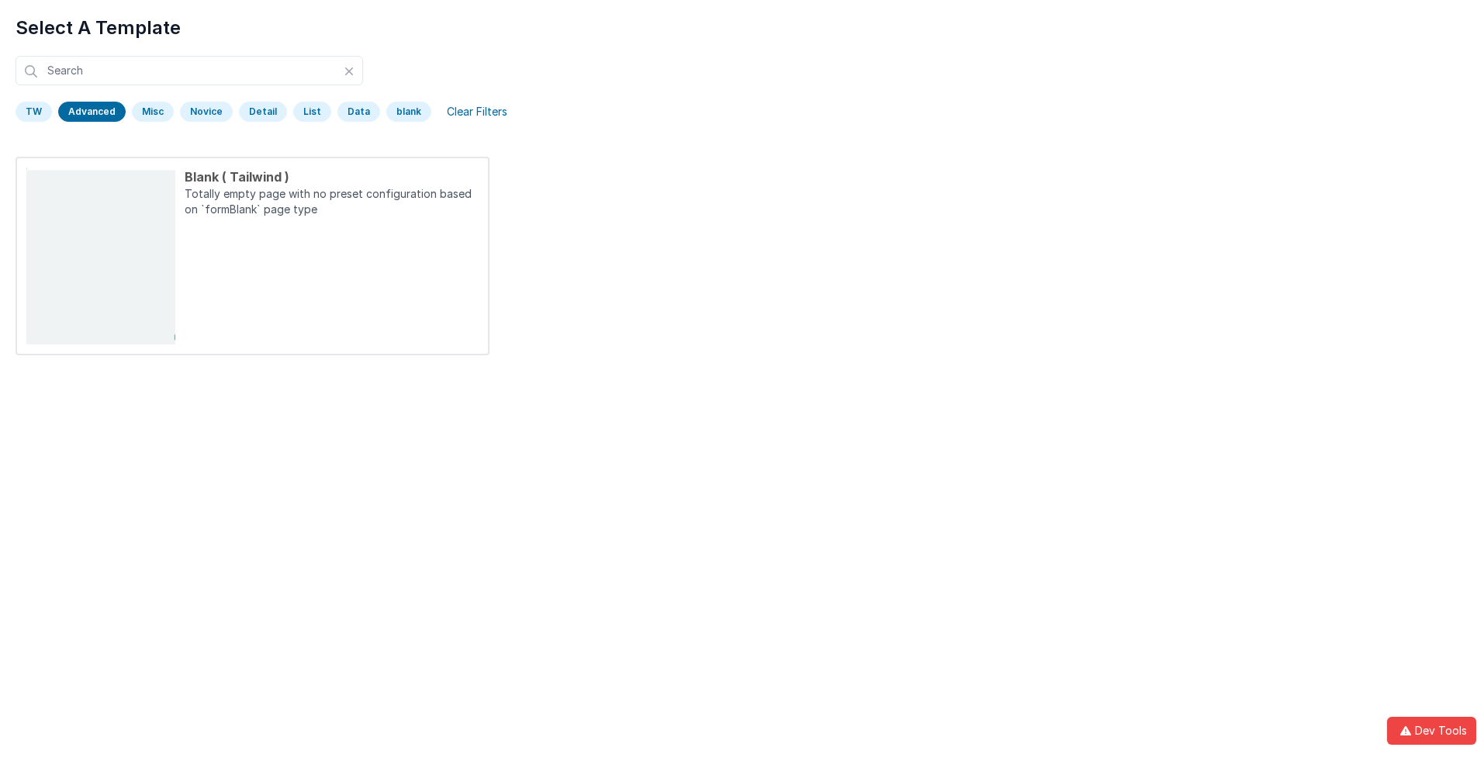
click at [90, 112] on div "Advanced" at bounding box center [92, 112] width 68 height 20
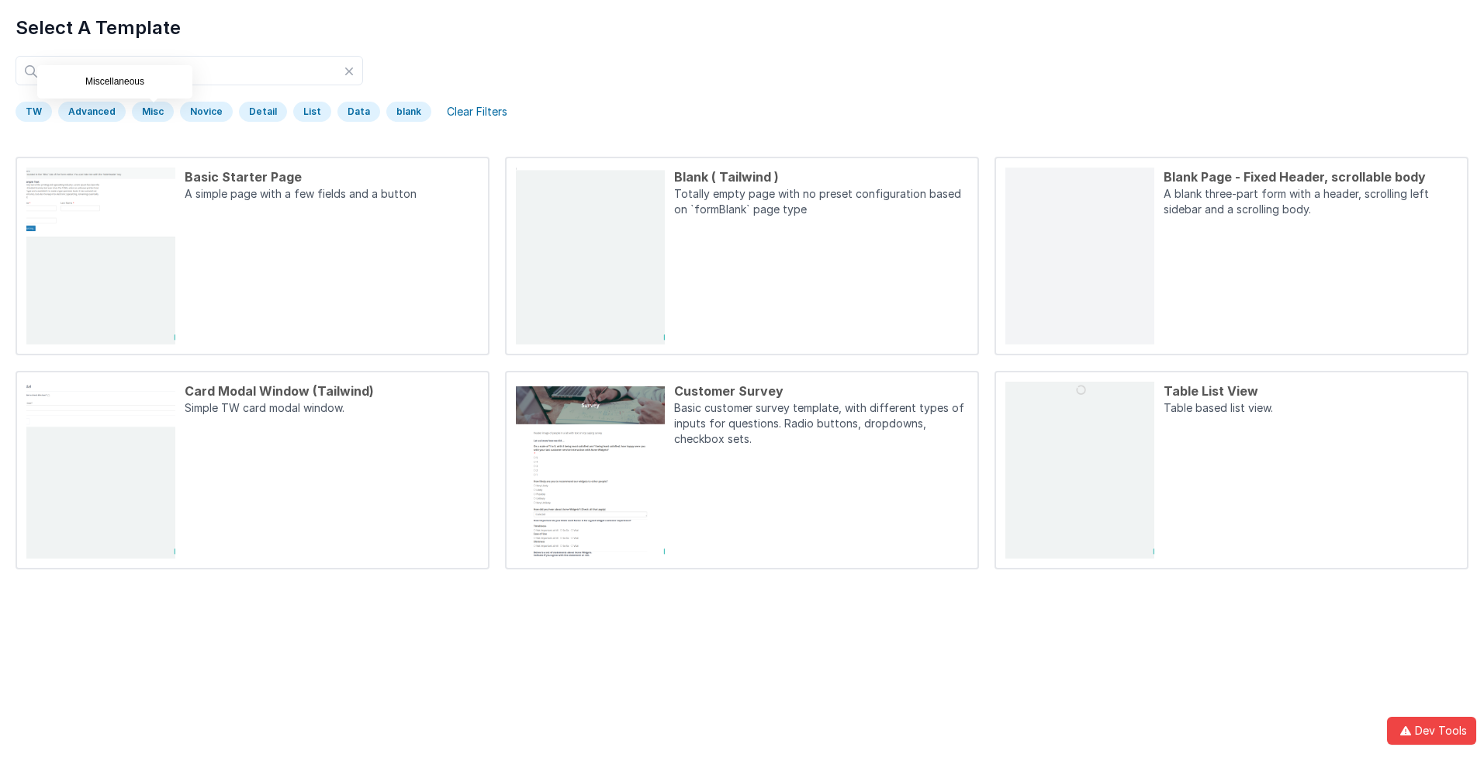
click at [150, 112] on div "Misc" at bounding box center [153, 112] width 42 height 20
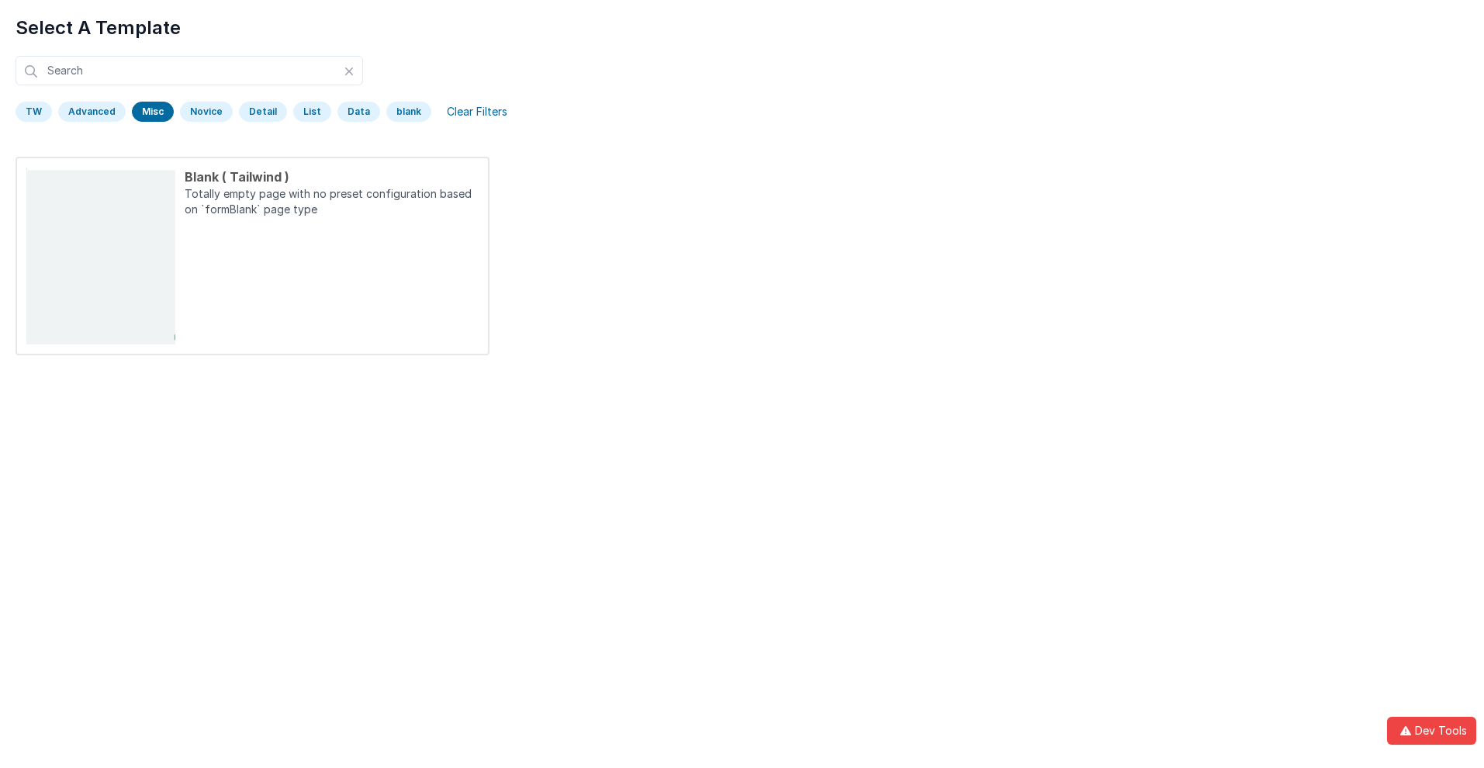
click at [150, 112] on div "Misc" at bounding box center [153, 112] width 42 height 20
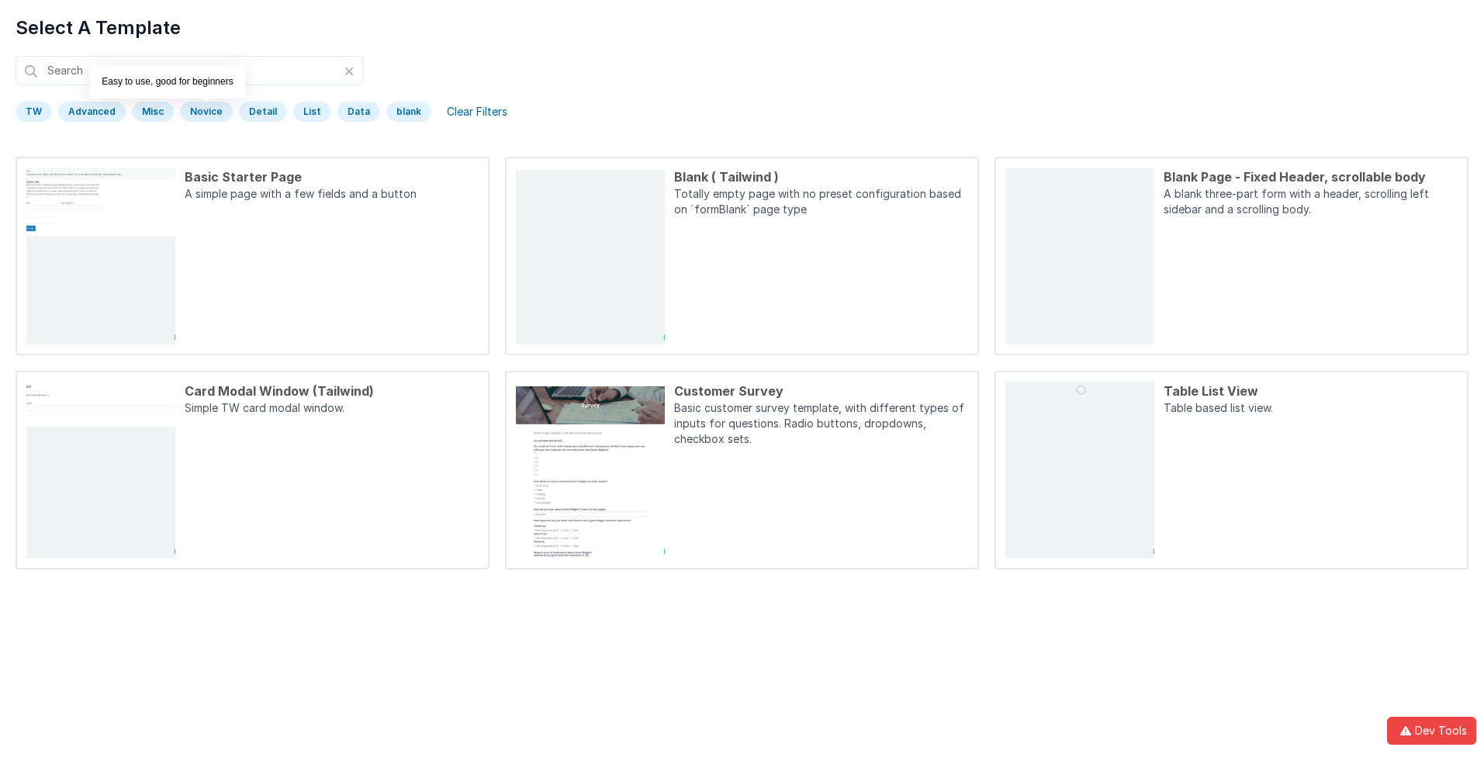
click at [203, 112] on div "Novice" at bounding box center [206, 112] width 53 height 20
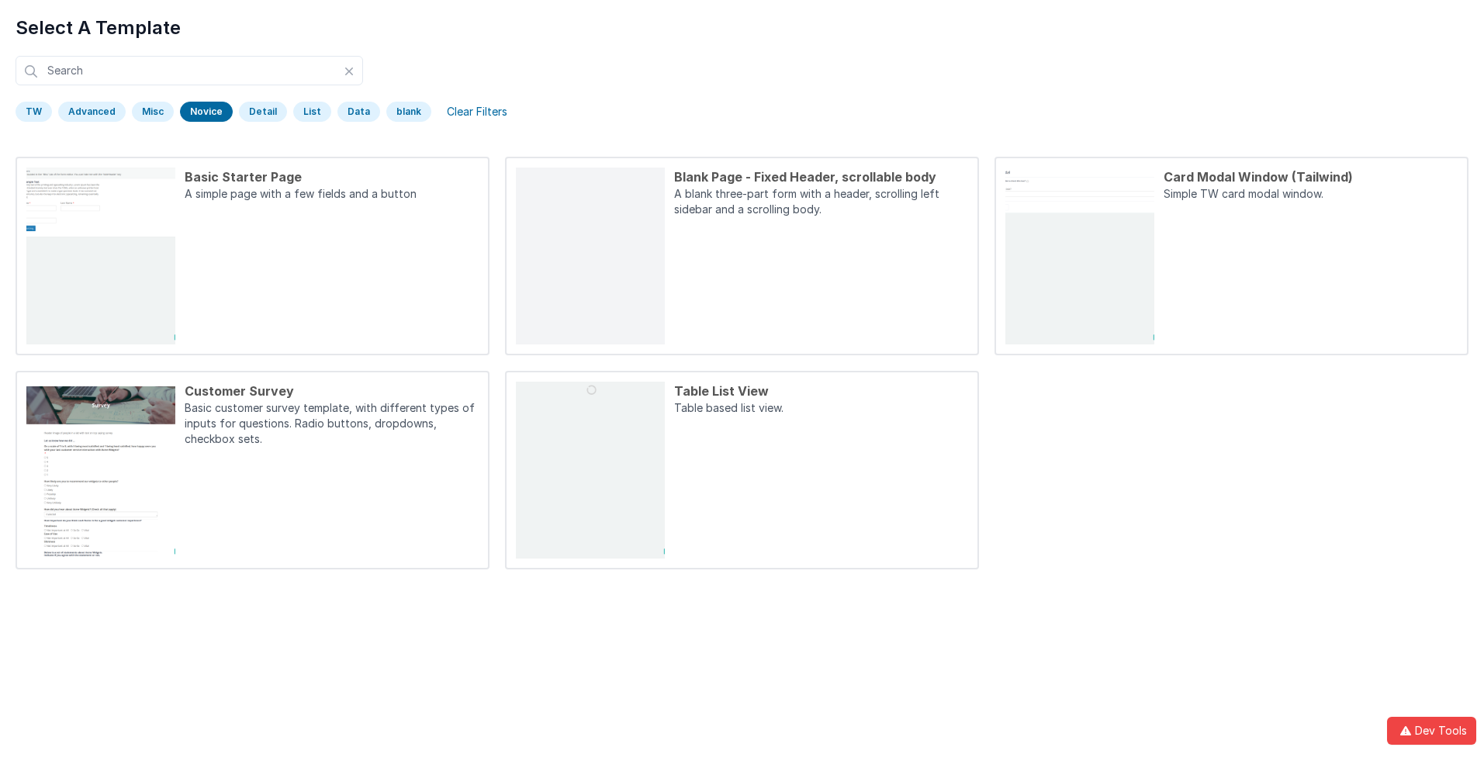
click at [203, 112] on div "Novice" at bounding box center [206, 112] width 53 height 20
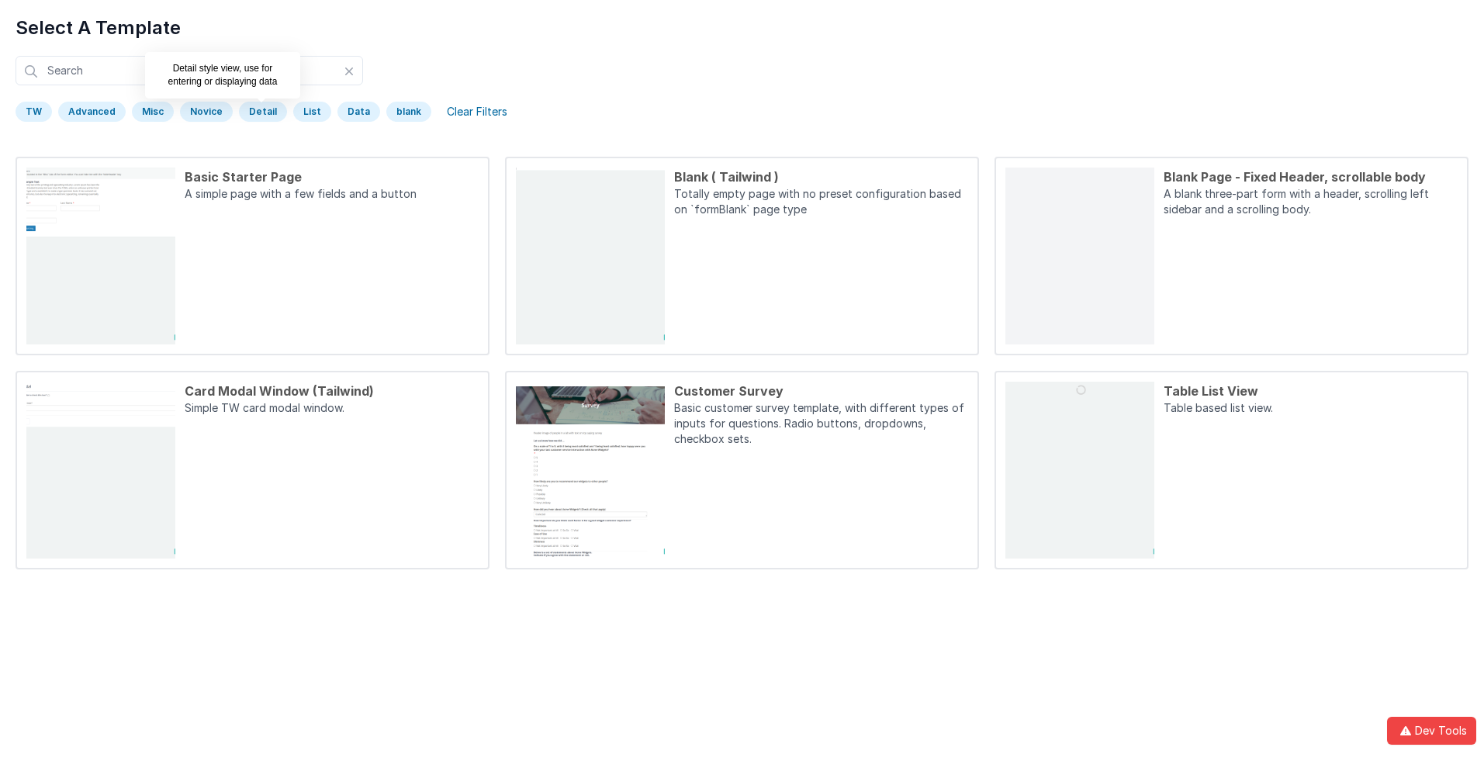
click at [258, 112] on div "Detail" at bounding box center [263, 112] width 48 height 20
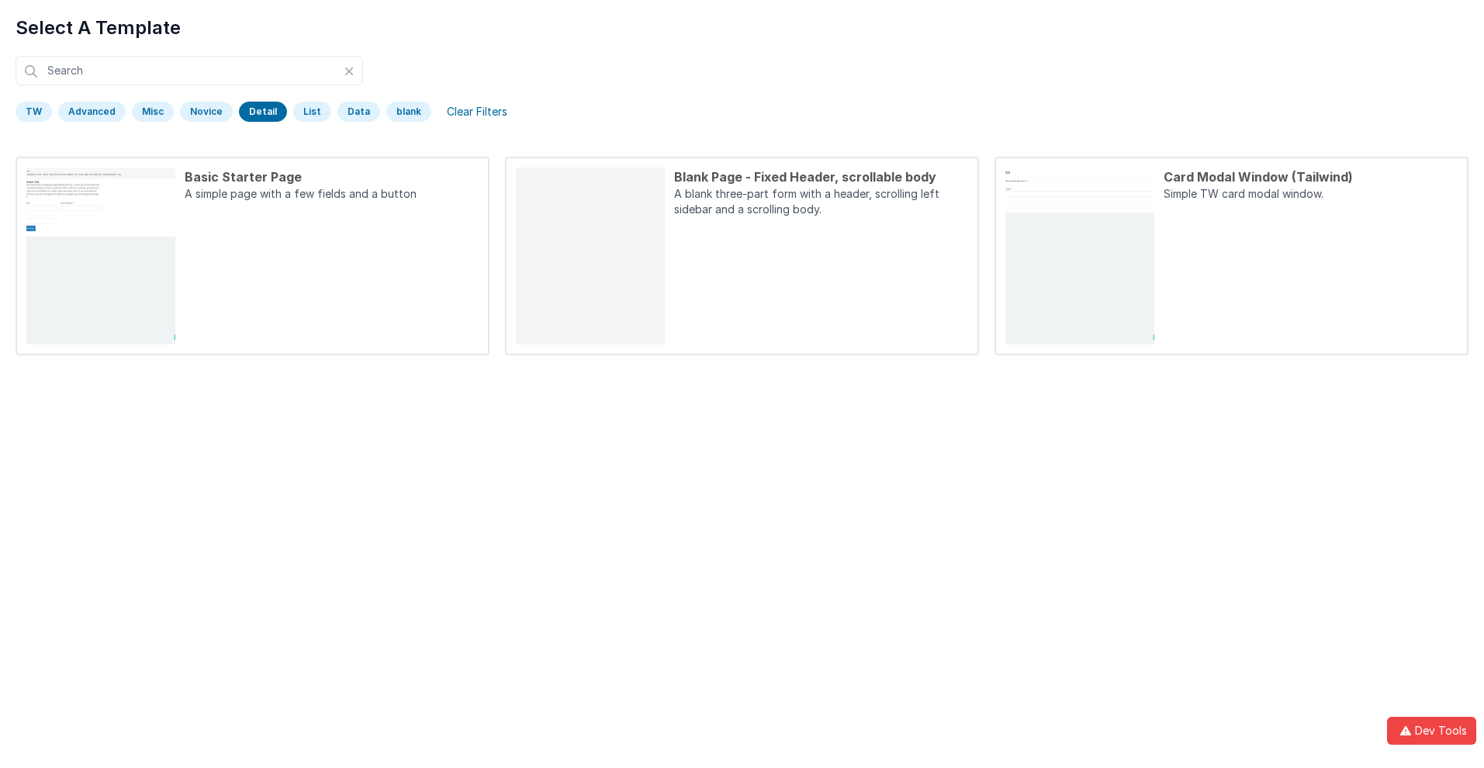
click at [258, 112] on div "Detail" at bounding box center [263, 112] width 48 height 20
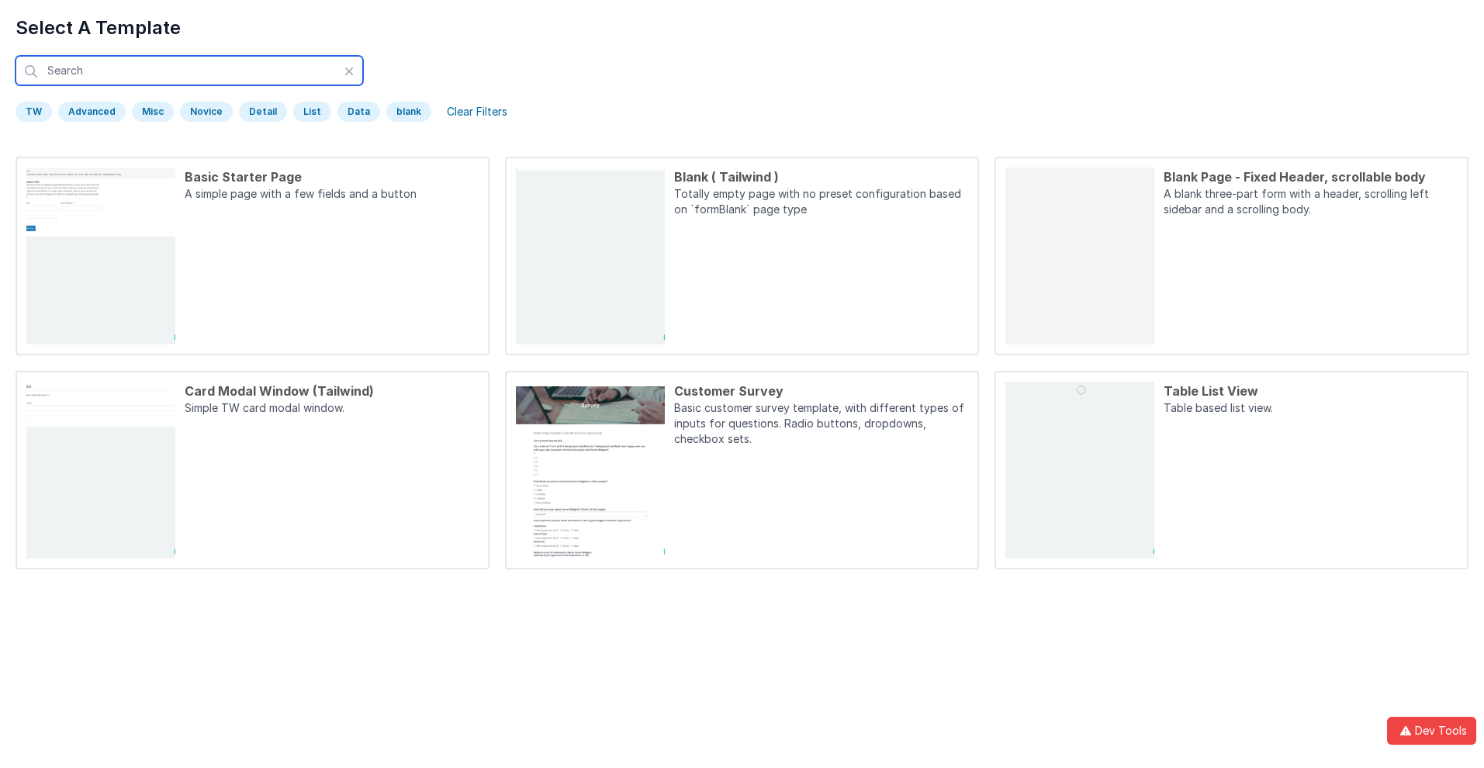
click at [189, 71] on input "text" at bounding box center [190, 70] width 348 height 29
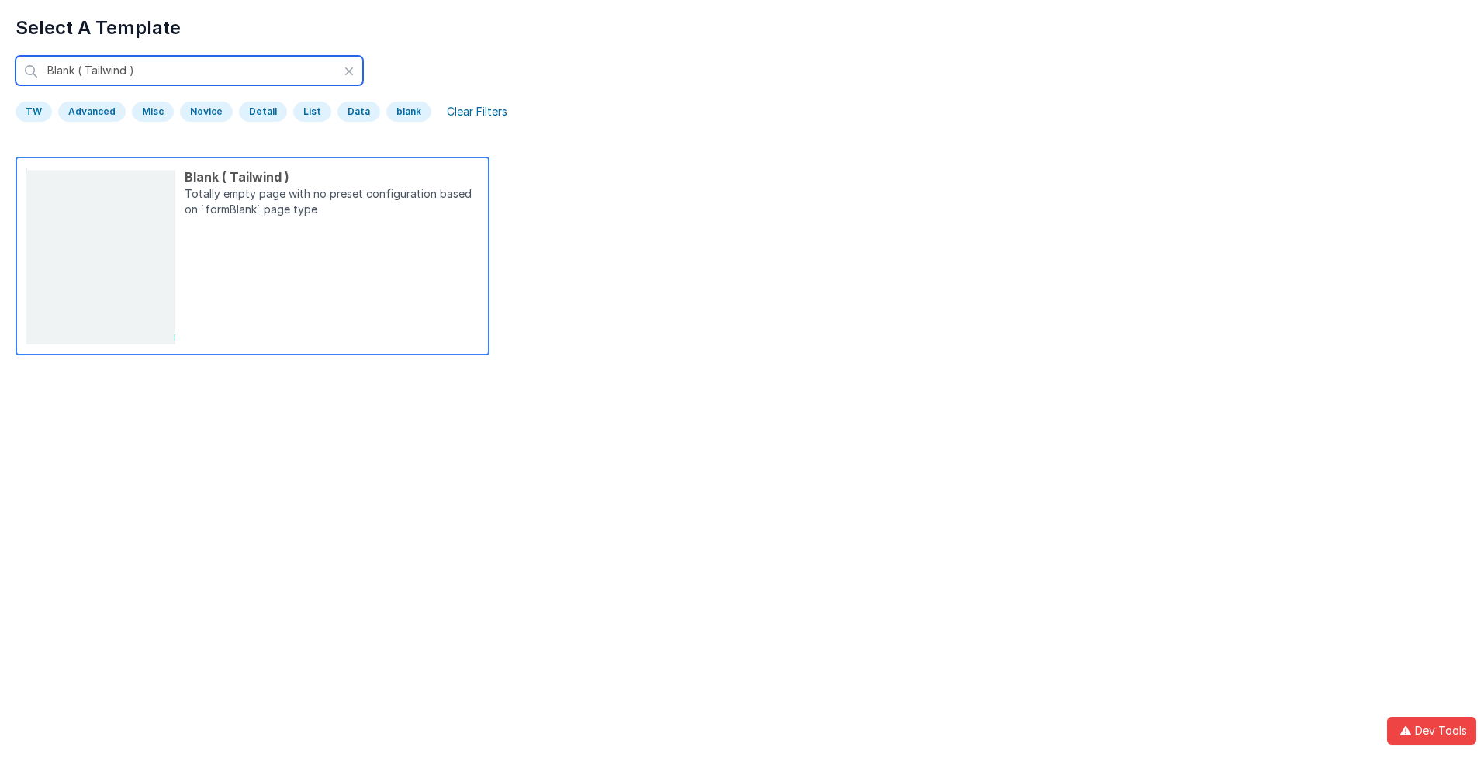
type input "Blank ( Tailwind )"
click at [331, 203] on p "Totally empty page with no preset configuration based on `formBlank` page type" at bounding box center [332, 203] width 294 height 34
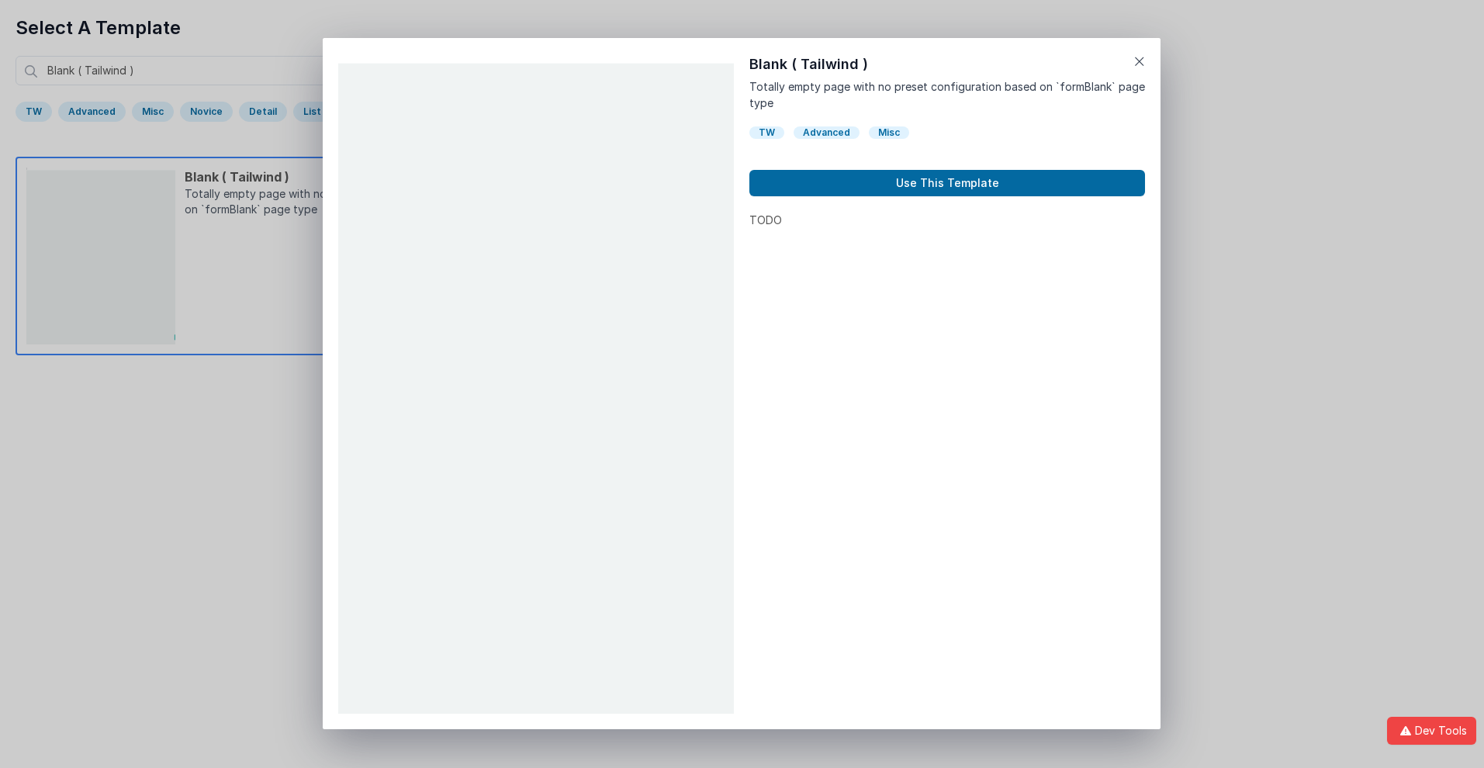
scroll to position [12, 0]
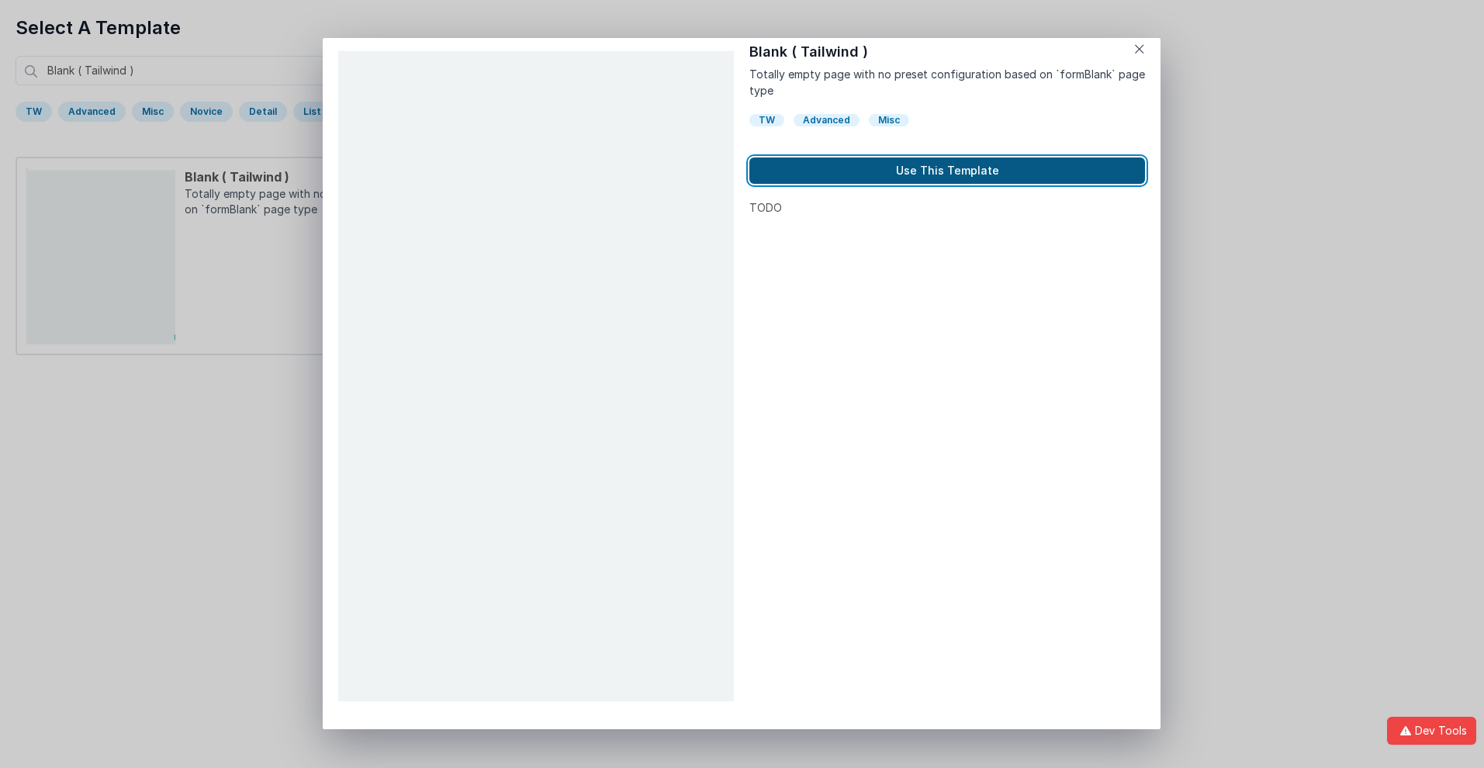
click at [947, 171] on button "Use This Template" at bounding box center [947, 171] width 396 height 26
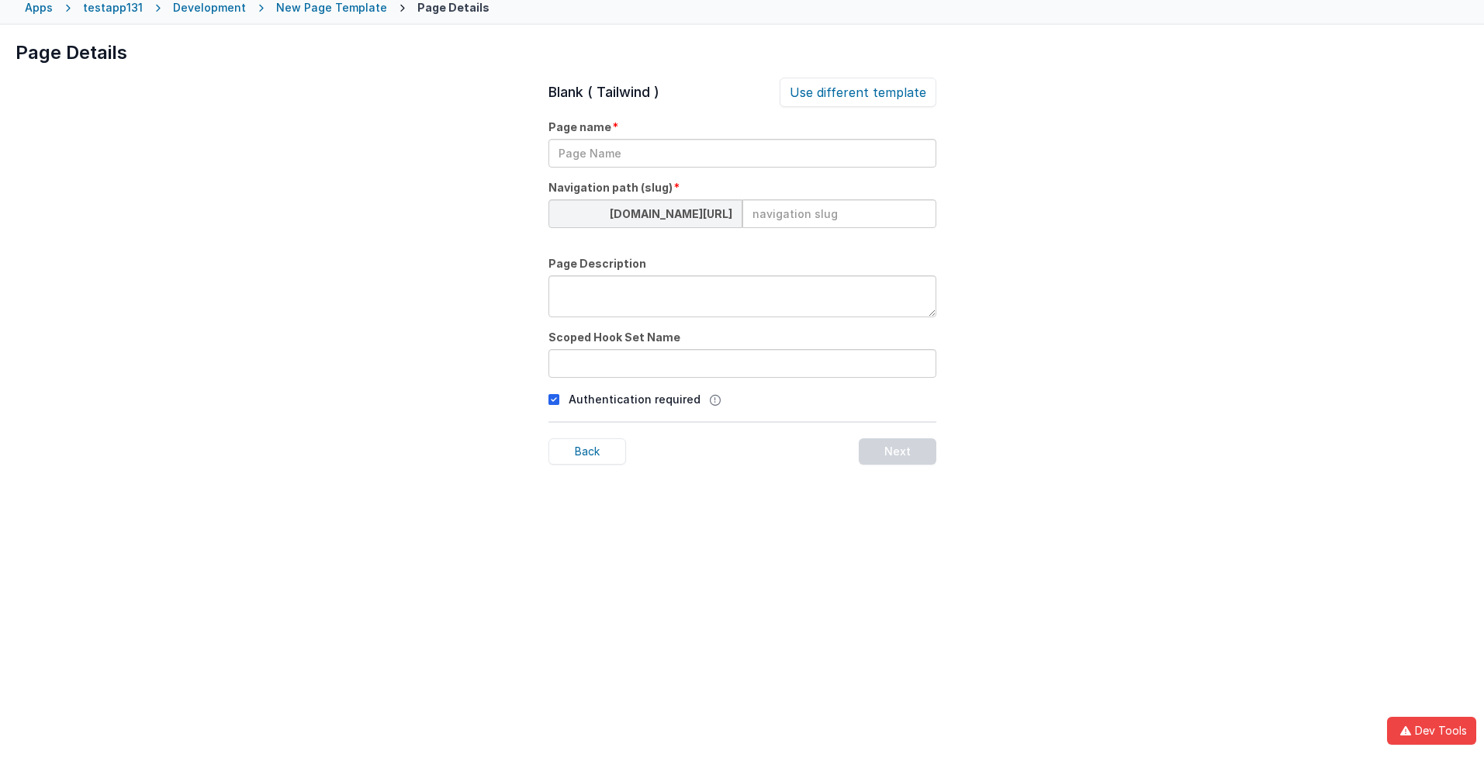
scroll to position [73, 0]
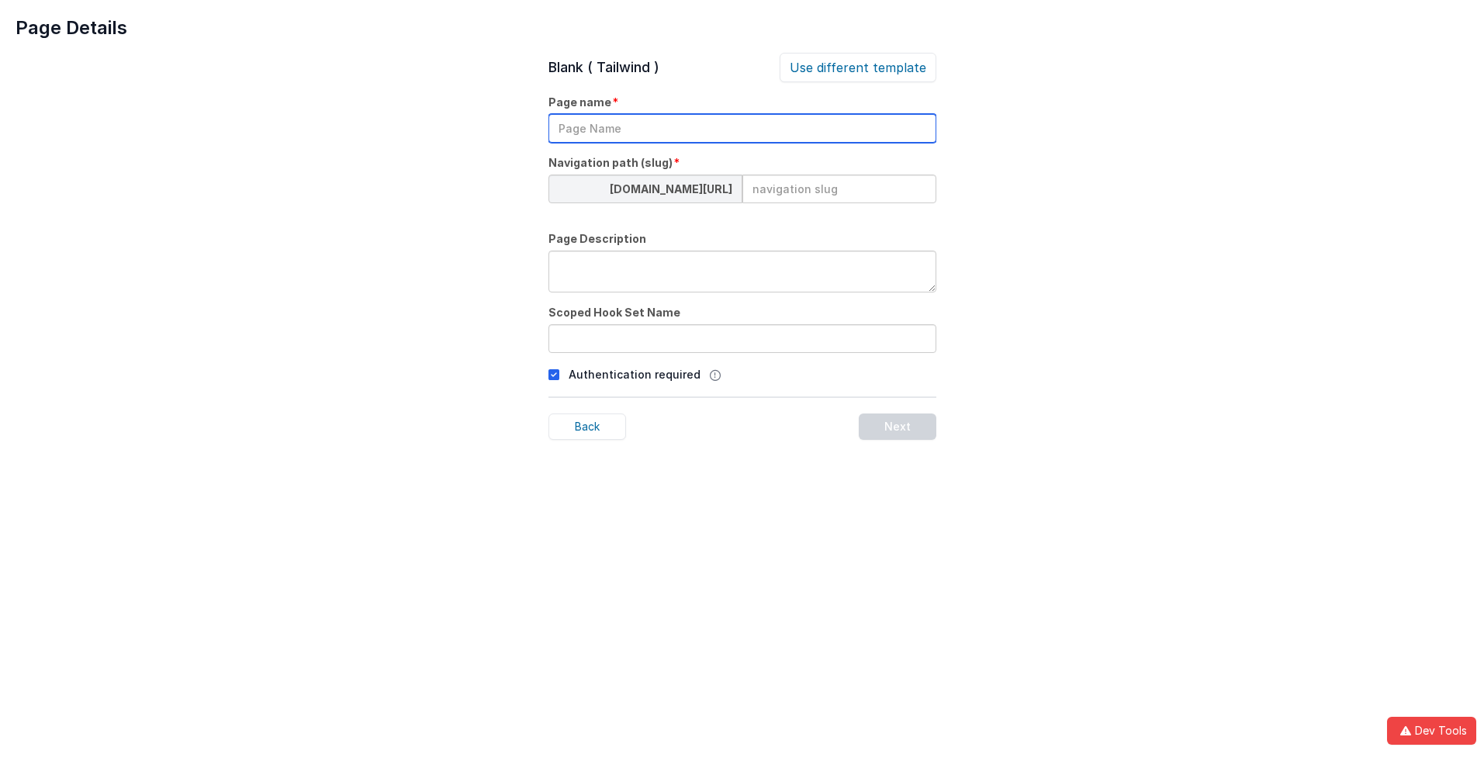
click at [742, 128] on input "text" at bounding box center [743, 128] width 388 height 29
type input "TestPage"
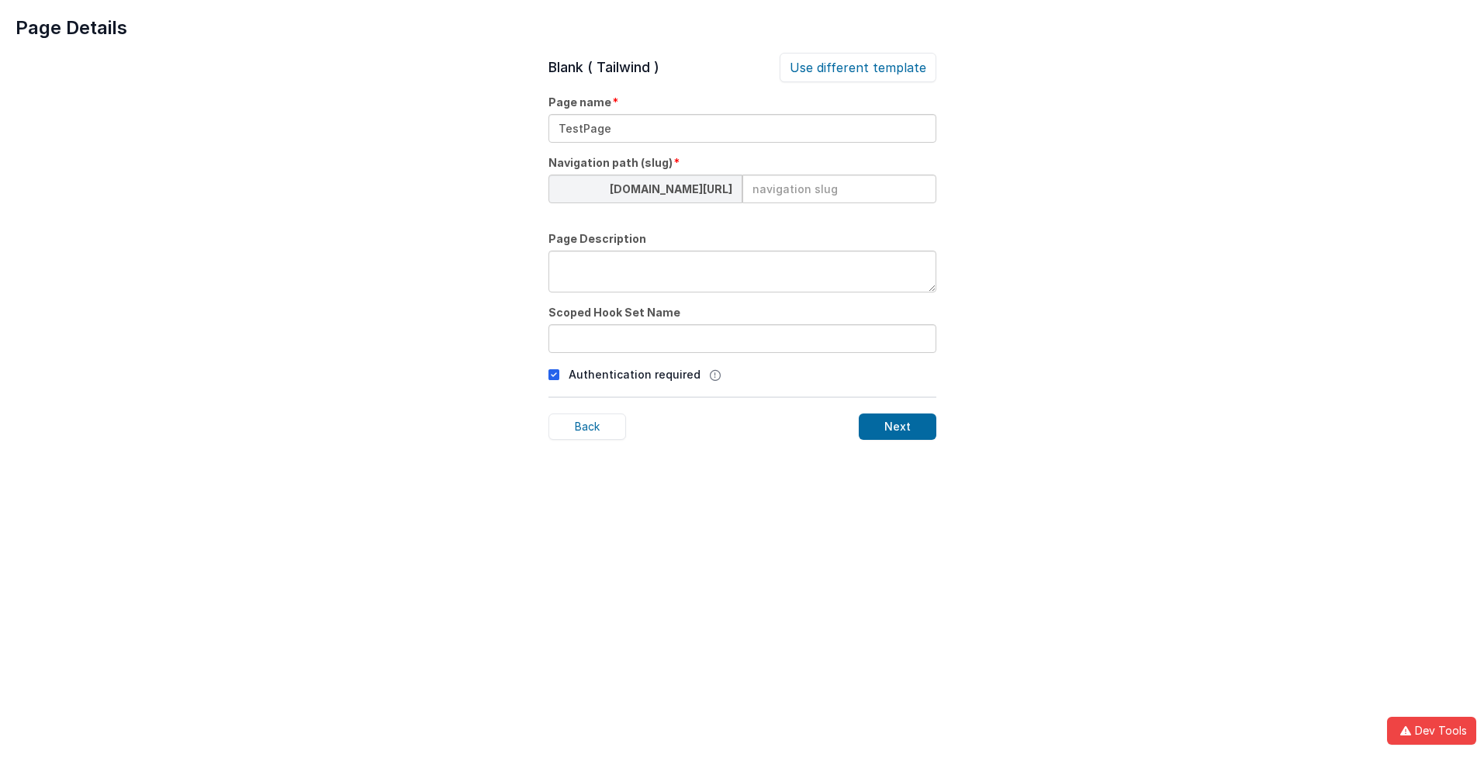
click at [839, 189] on input at bounding box center [840, 189] width 194 height 29
type input "testpage"
click at [742, 272] on textarea at bounding box center [743, 272] width 388 height 42
type textarea "Test Description"
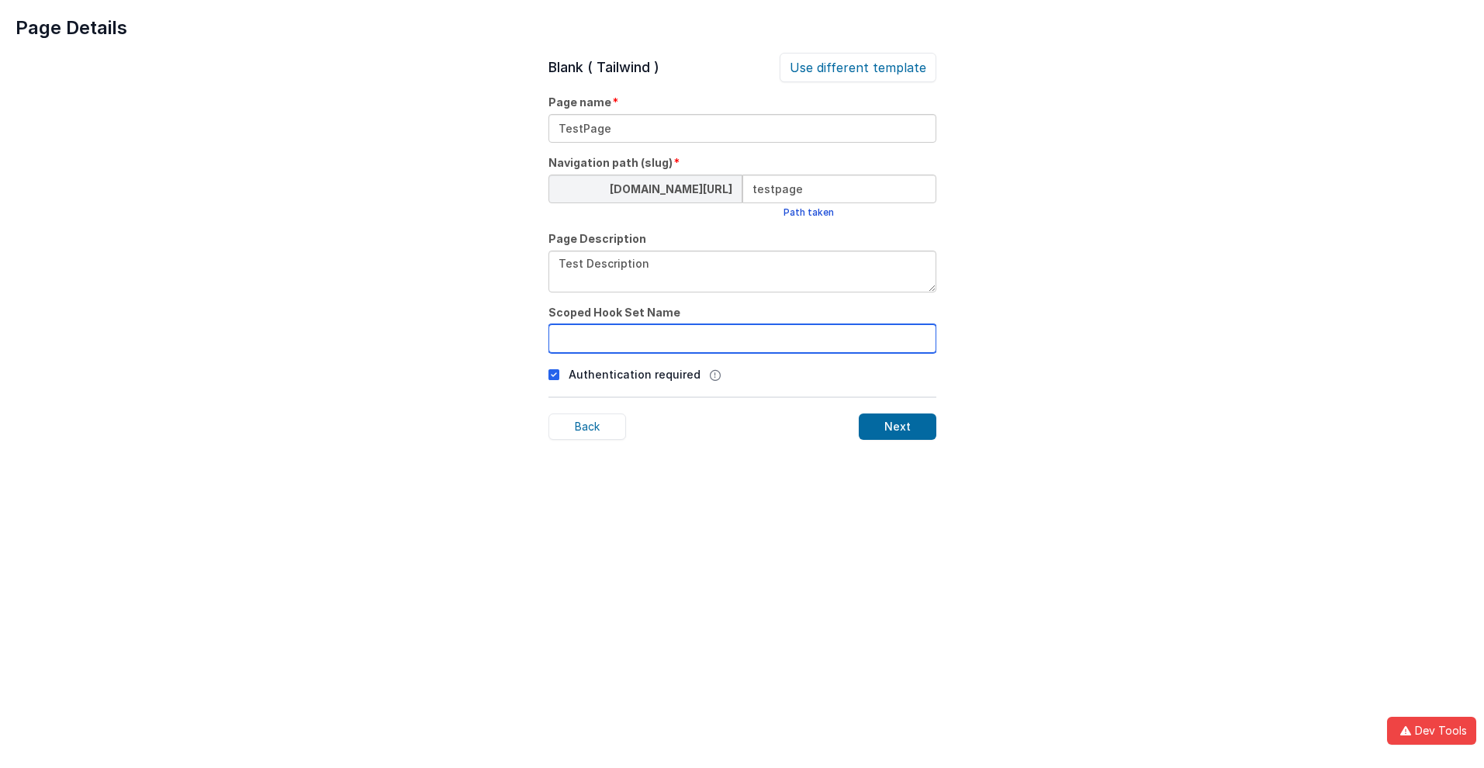
click at [742, 338] on input "text" at bounding box center [743, 338] width 388 height 29
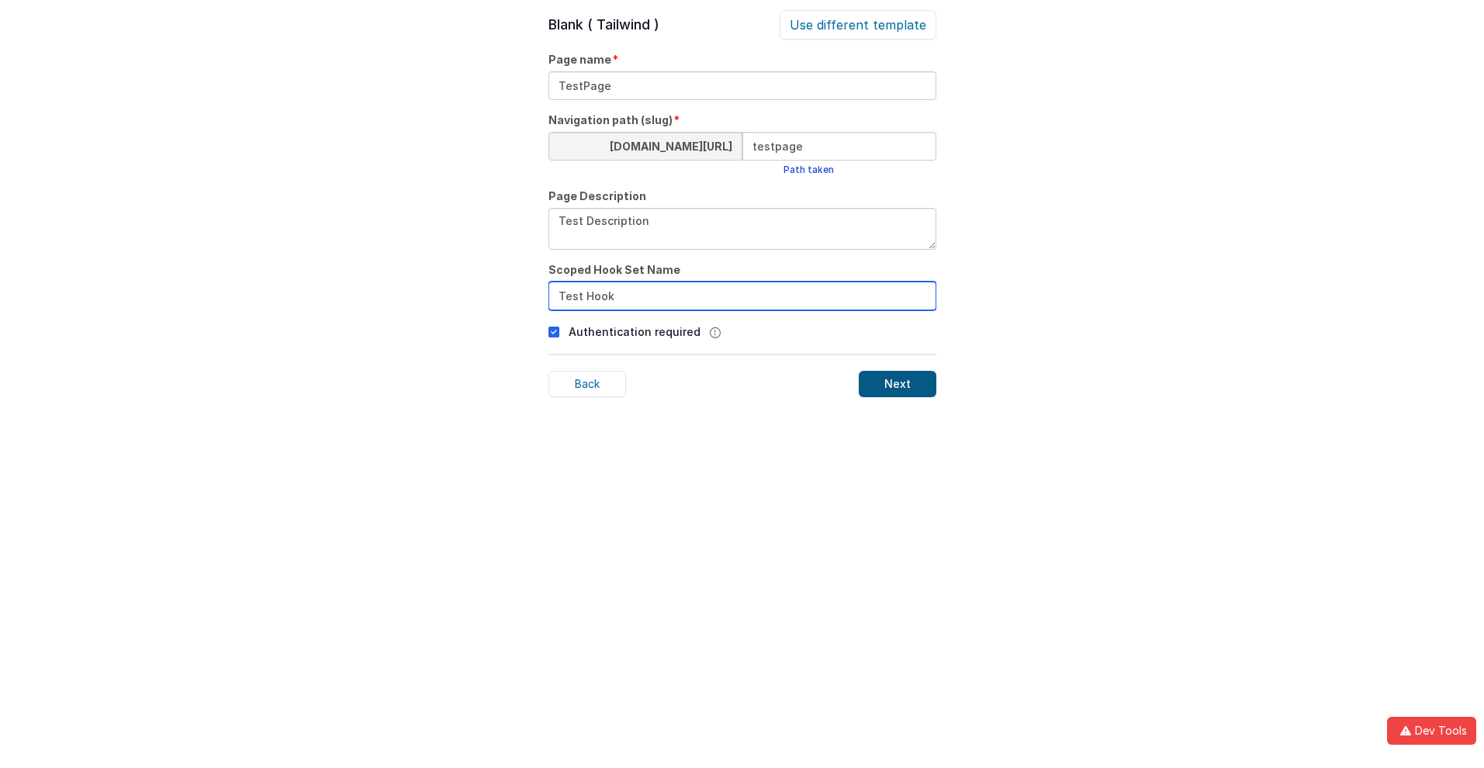
type input "Test Hook"
click at [897, 384] on div "Next" at bounding box center [898, 384] width 78 height 26
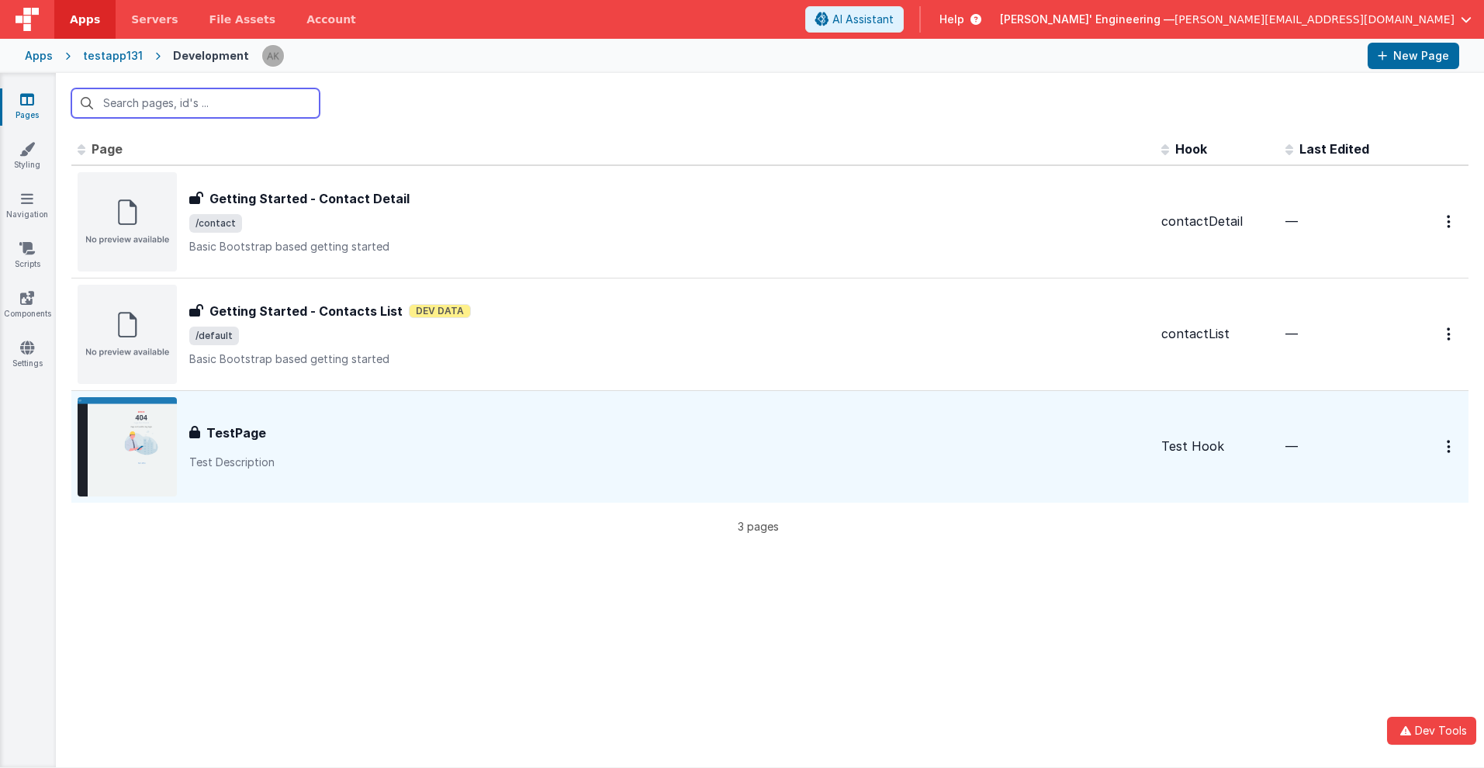
click at [196, 103] on input "text" at bounding box center [195, 102] width 248 height 29
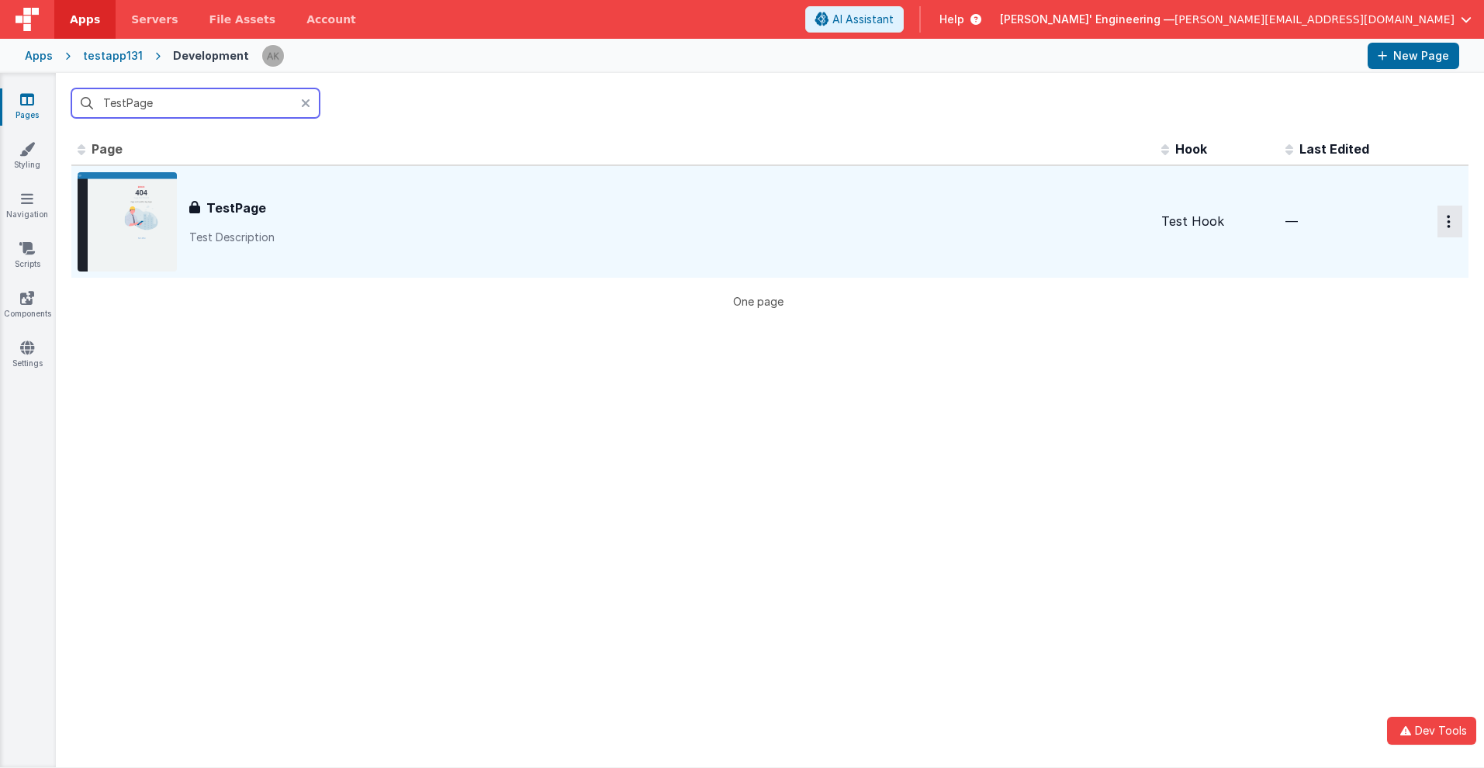
type input "TestPage"
click at [1447, 221] on icon "Options" at bounding box center [1449, 221] width 4 height 13
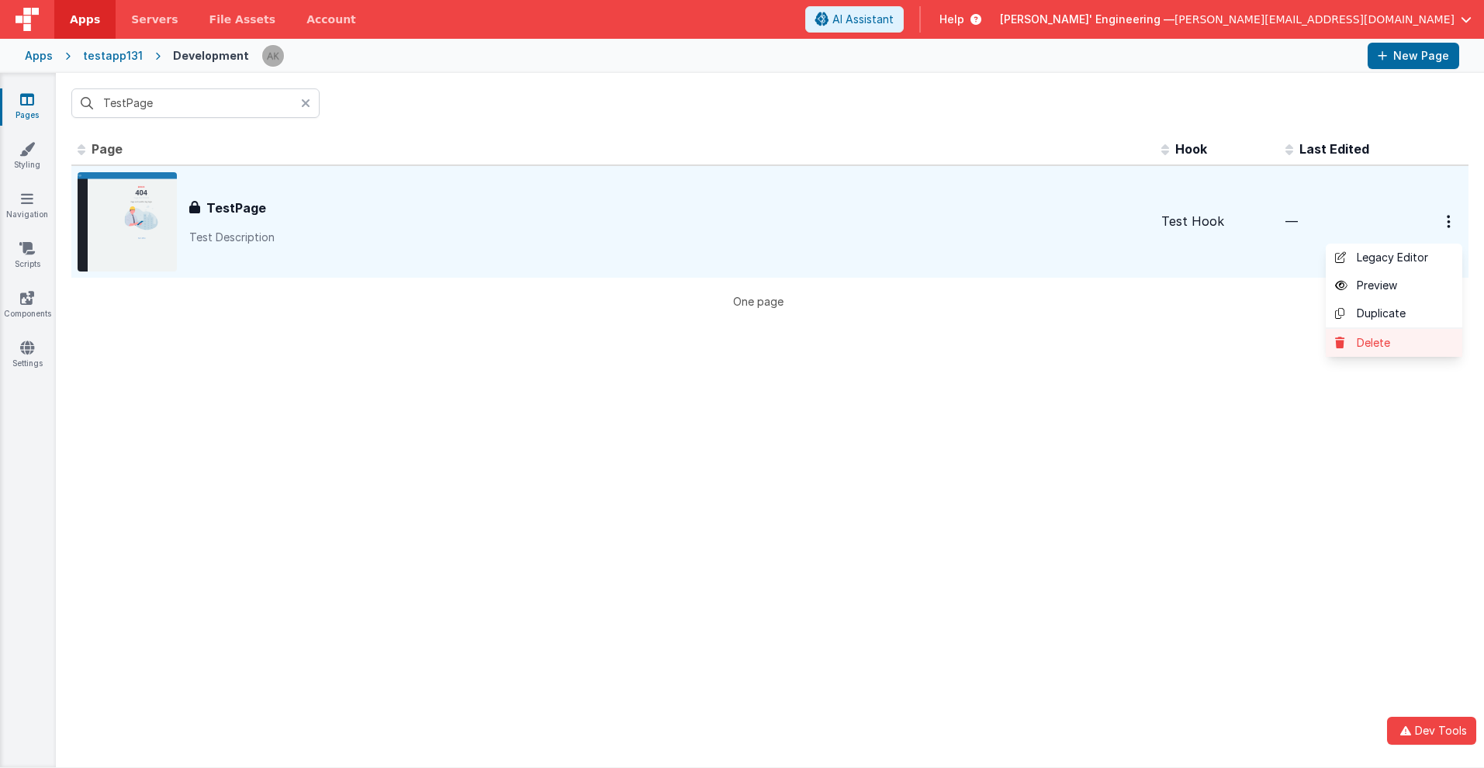
click at [1383, 343] on link "Delete" at bounding box center [1394, 343] width 137 height 28
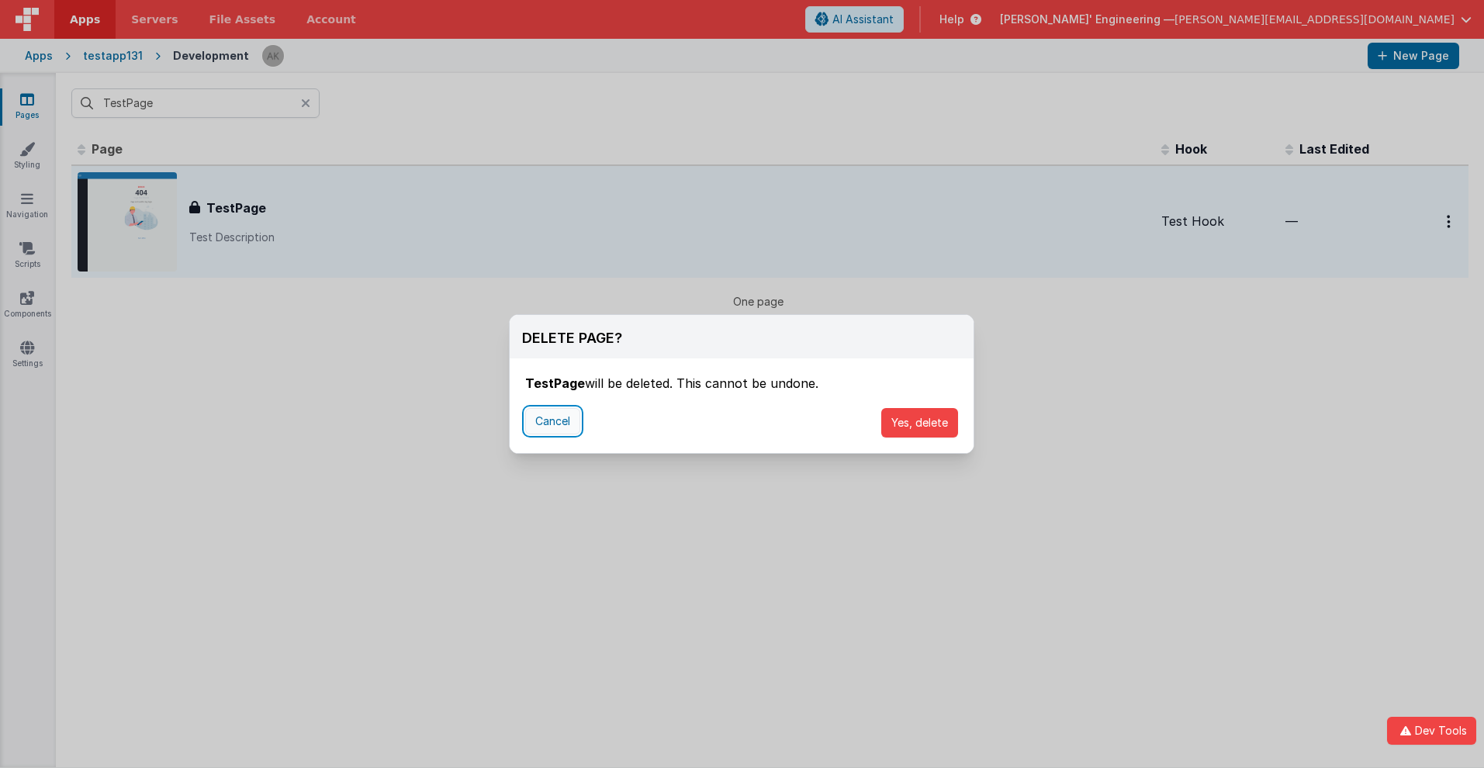
click at [552, 421] on button "Cancel" at bounding box center [552, 421] width 55 height 26
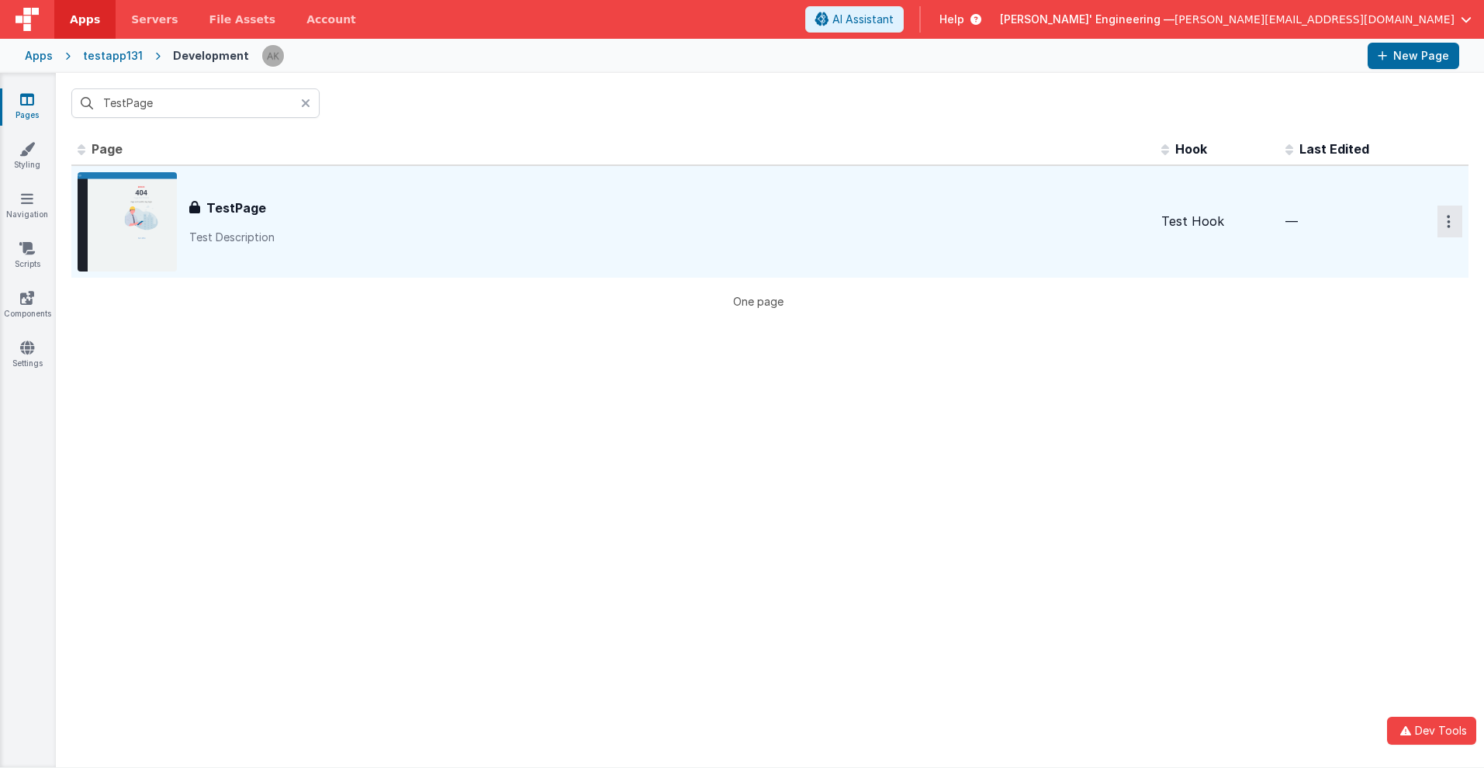
click at [1447, 221] on icon "Options" at bounding box center [1449, 221] width 4 height 13
click at [1383, 343] on link "Delete" at bounding box center [1394, 343] width 137 height 28
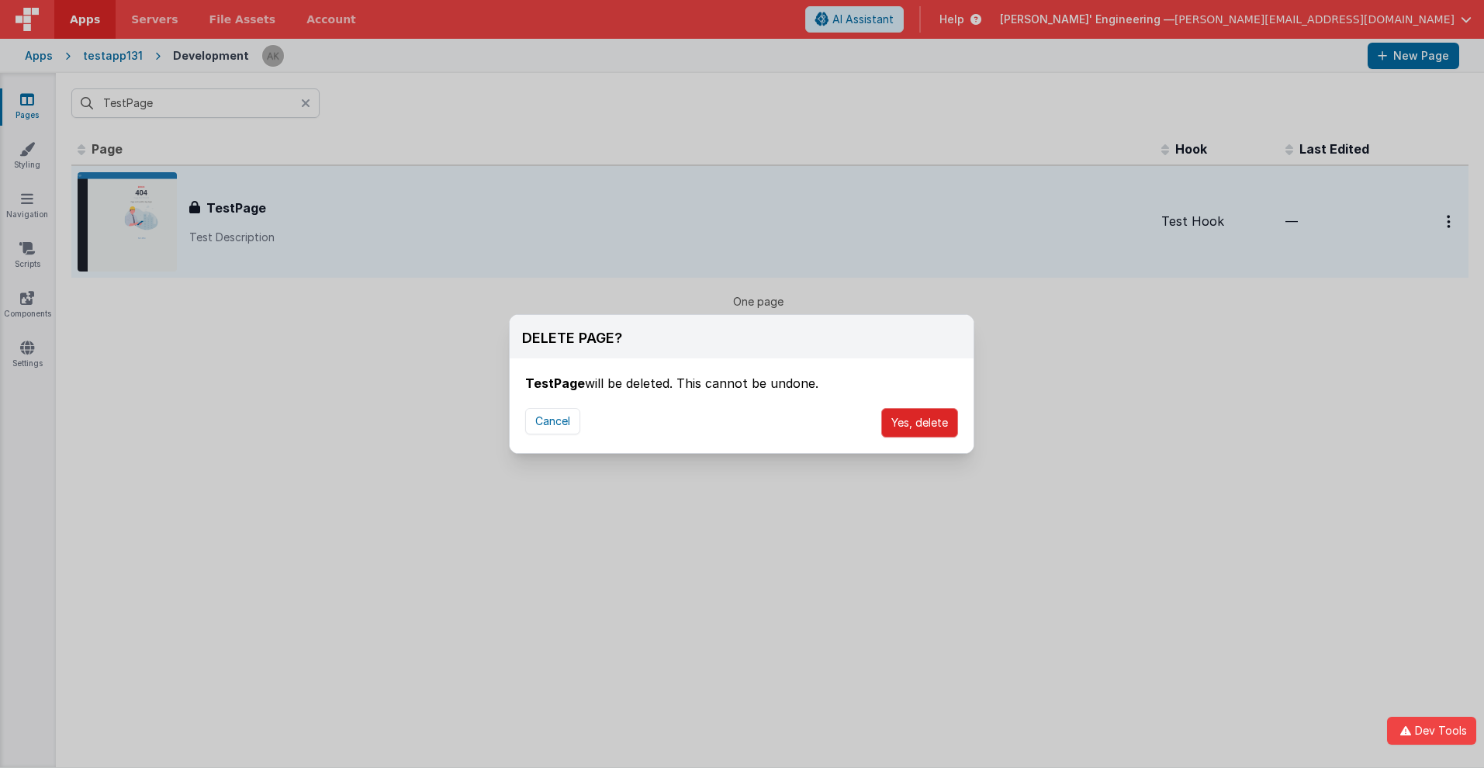
click at [919, 423] on button "Yes, delete" at bounding box center [919, 422] width 77 height 29
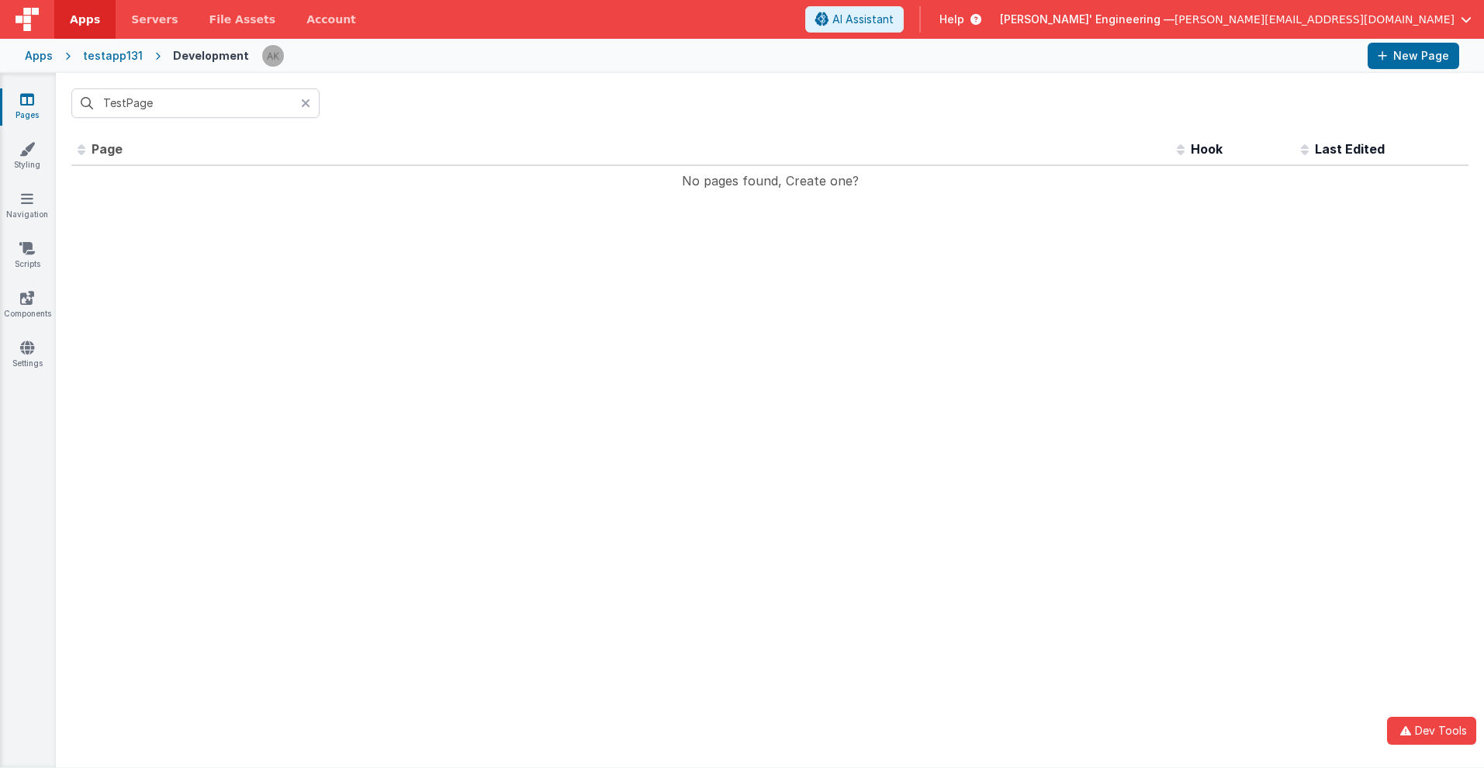
click at [85, 19] on span "Apps" at bounding box center [85, 20] width 30 height 16
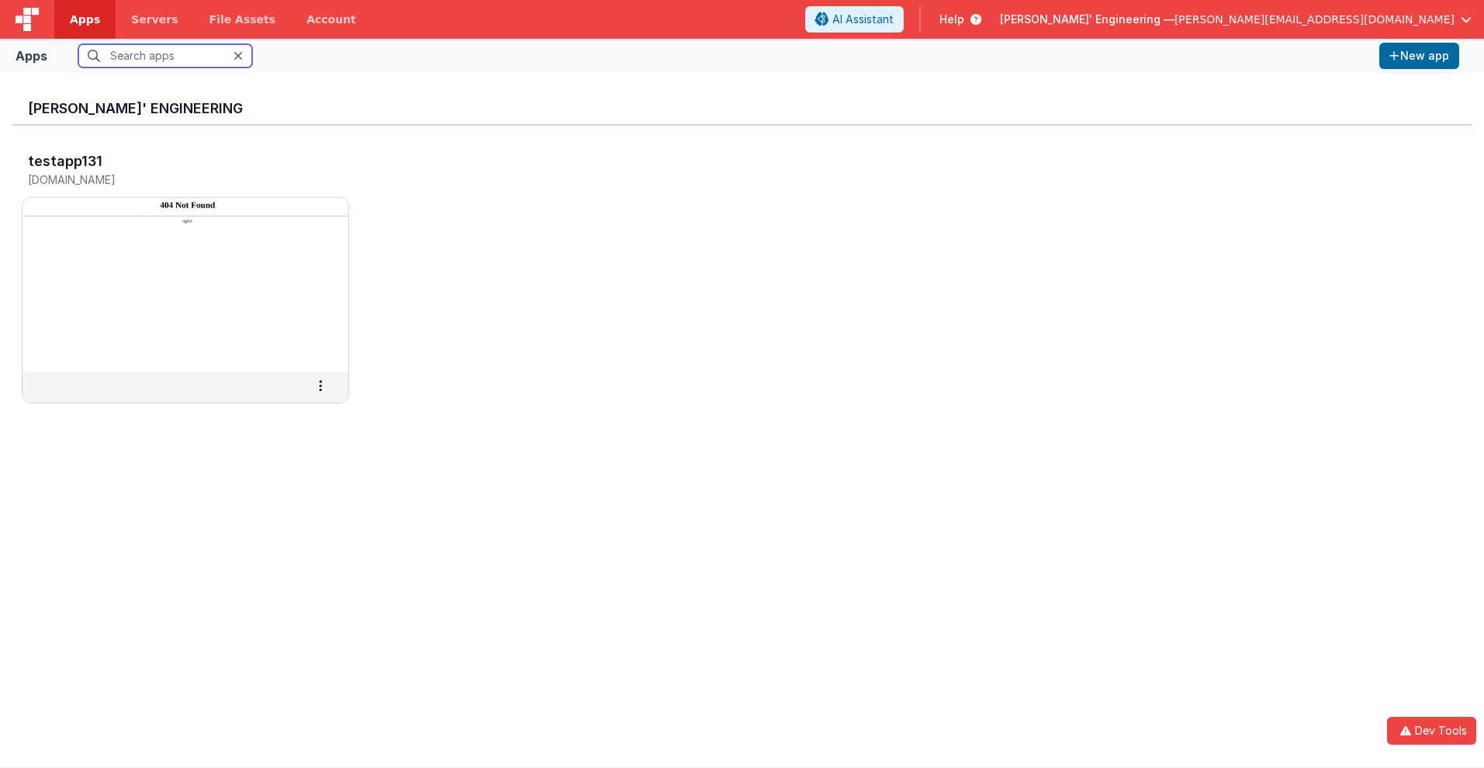
click at [165, 56] on input "text" at bounding box center [165, 55] width 174 height 23
type input "testapp131"
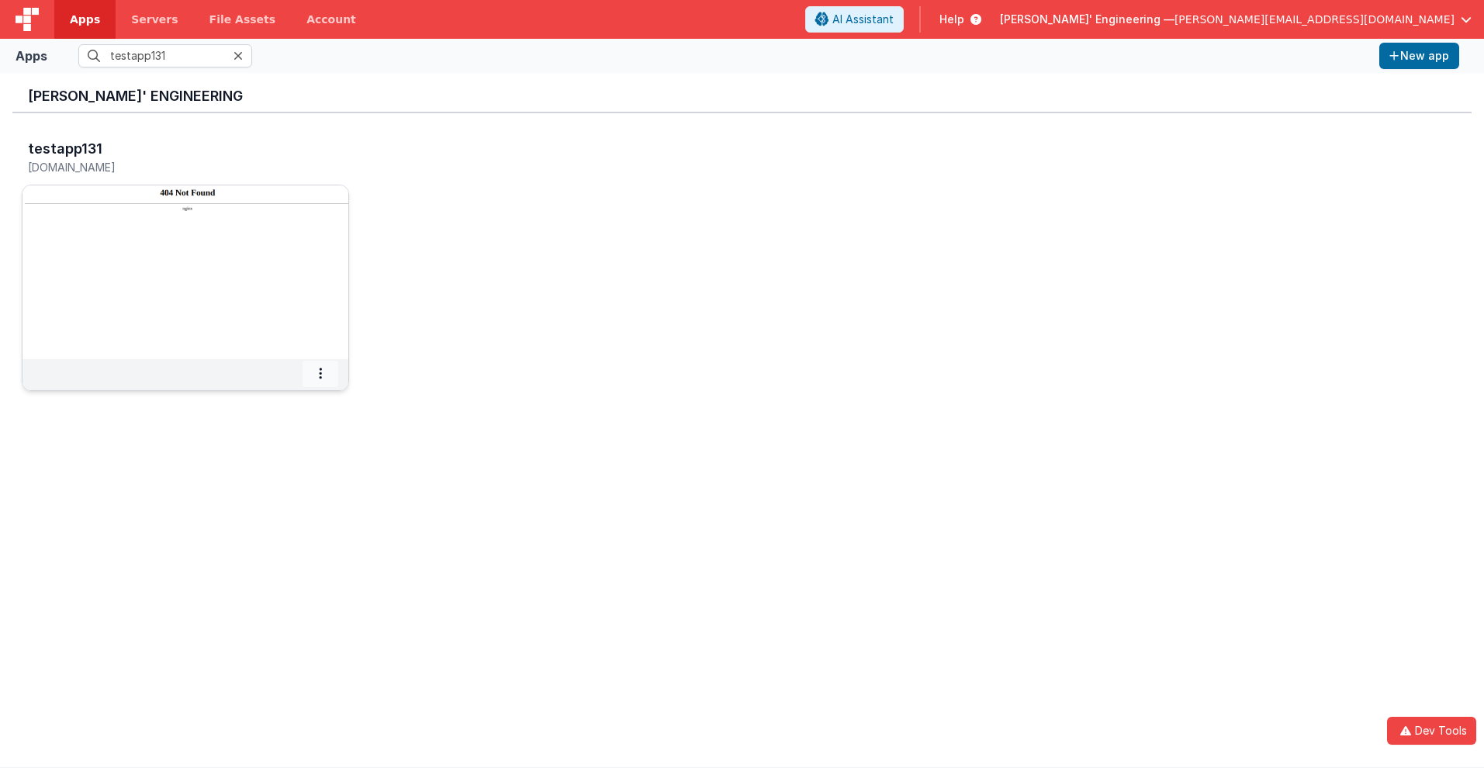
click at [320, 373] on icon at bounding box center [320, 373] width 3 height 1
click at [286, 488] on span "Delete App" at bounding box center [287, 488] width 58 height 13
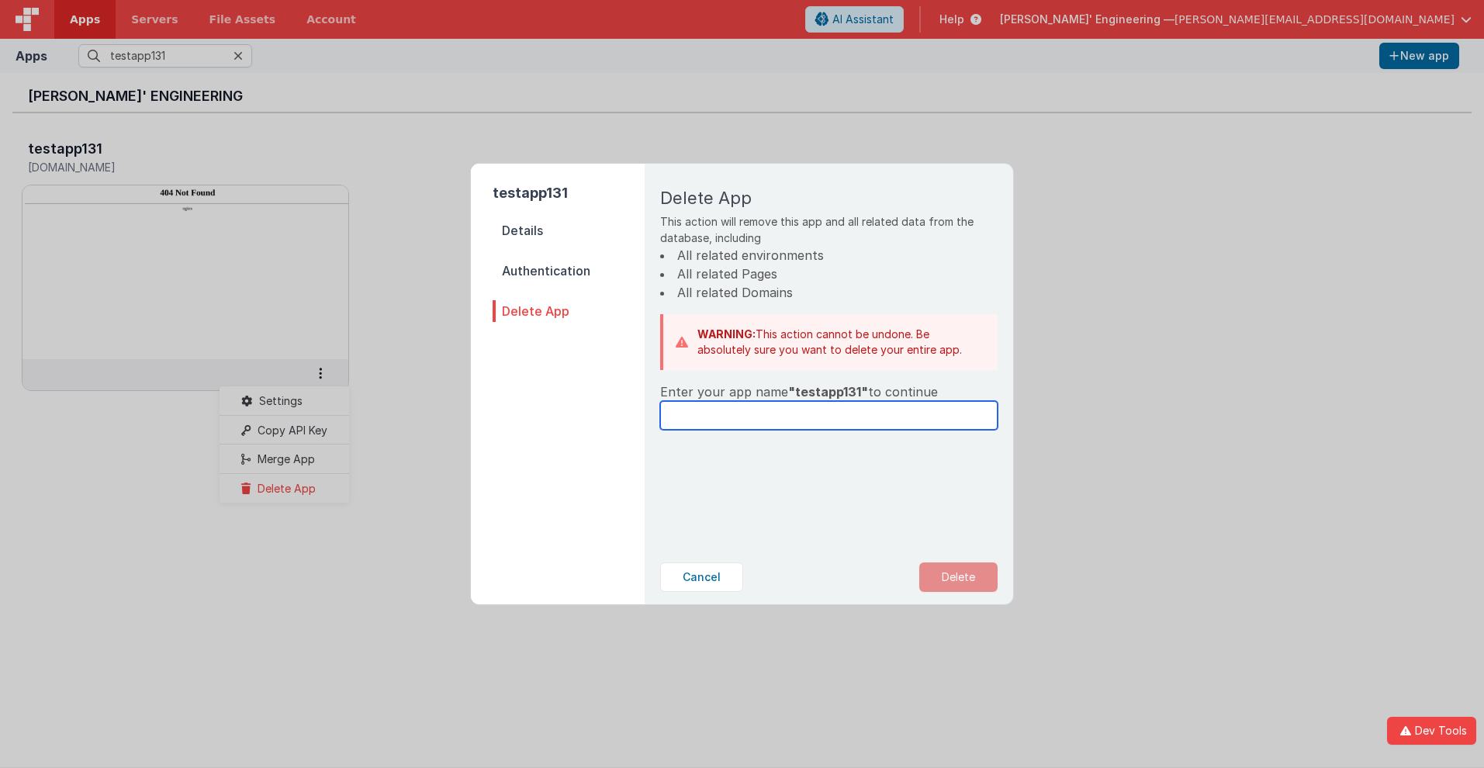
click at [829, 415] on input "text" at bounding box center [829, 415] width 338 height 29
type input "testapp131"
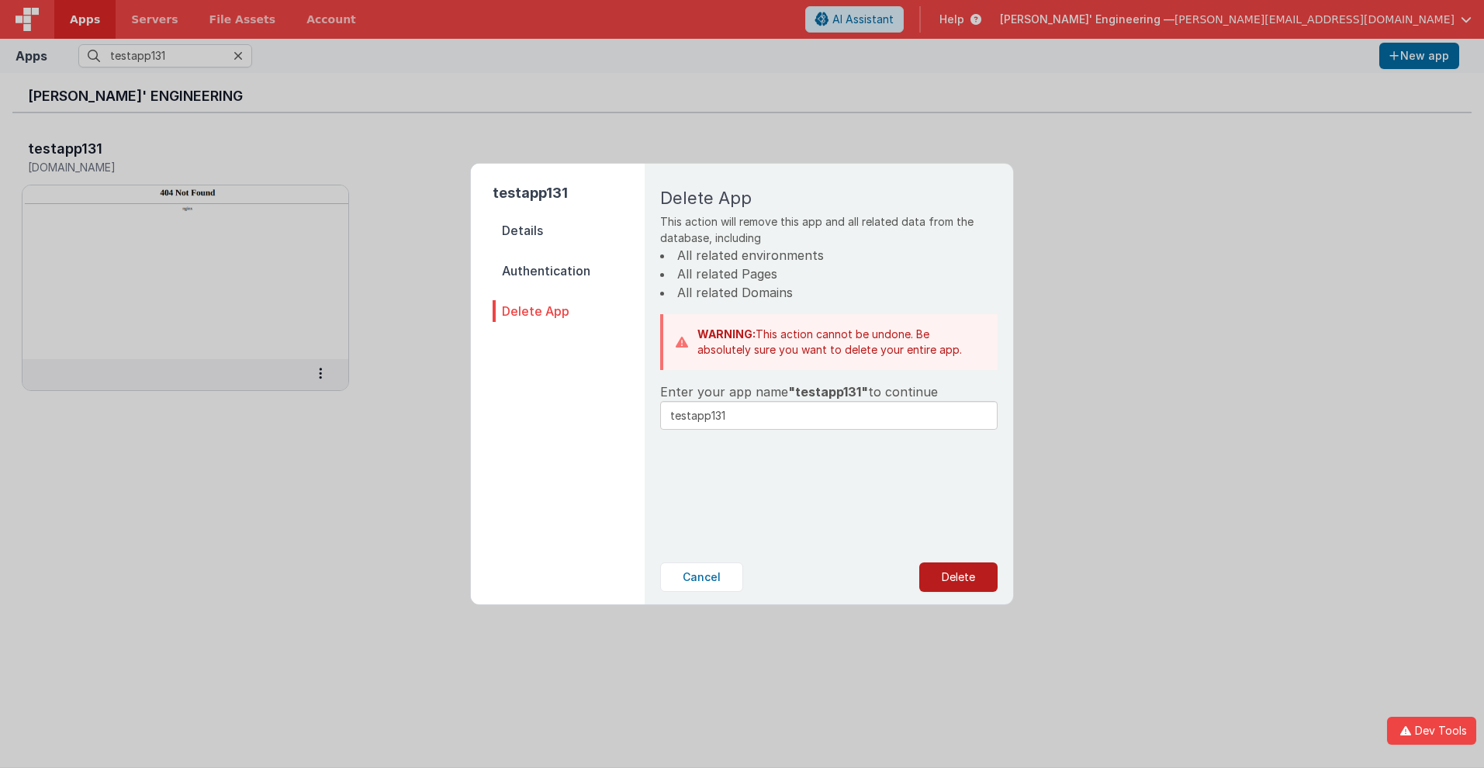
click at [958, 577] on button "Delete" at bounding box center [958, 577] width 78 height 29
click at [880, 577] on button "Yes, Delete" at bounding box center [880, 577] width 102 height 29
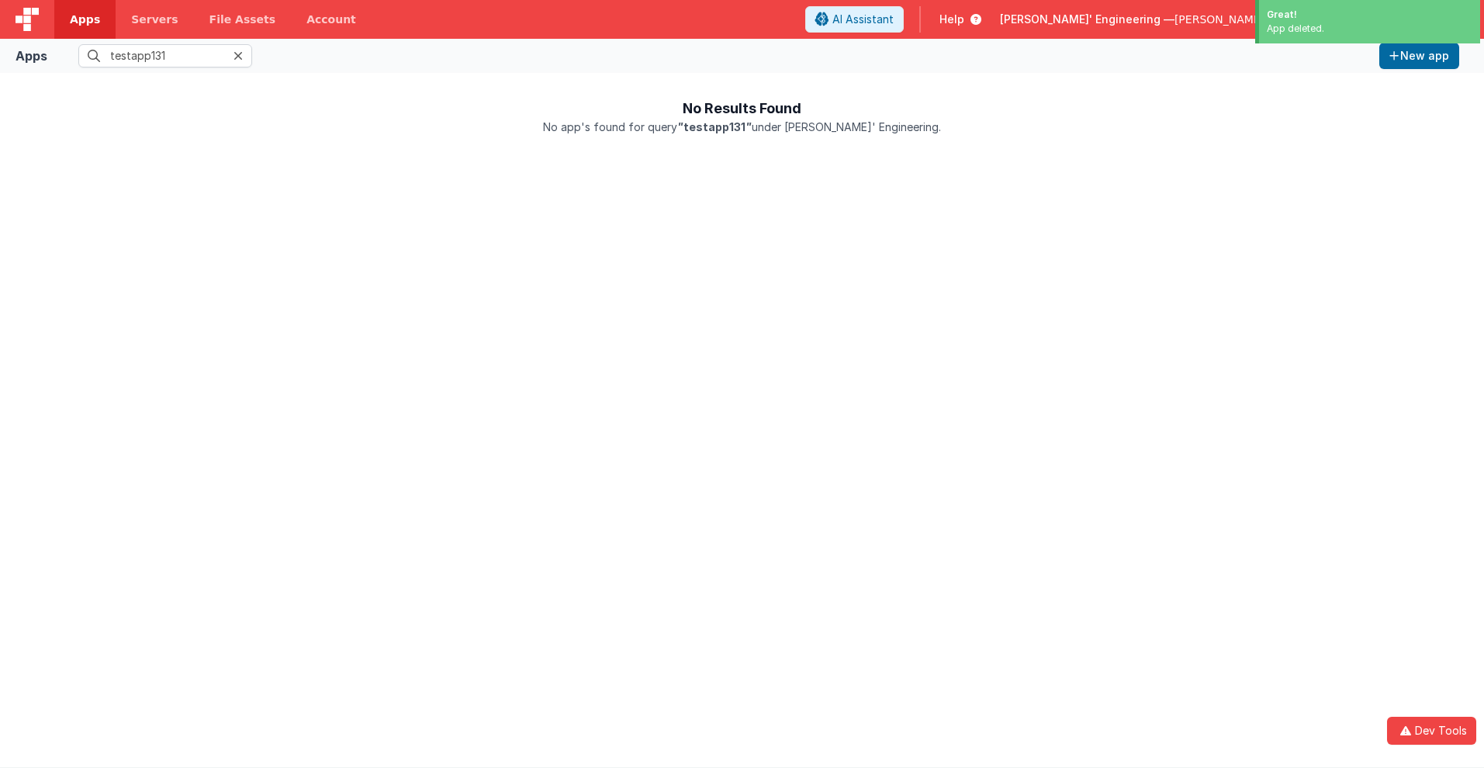
scroll to position [0, 0]
